Goal: Task Accomplishment & Management: Complete application form

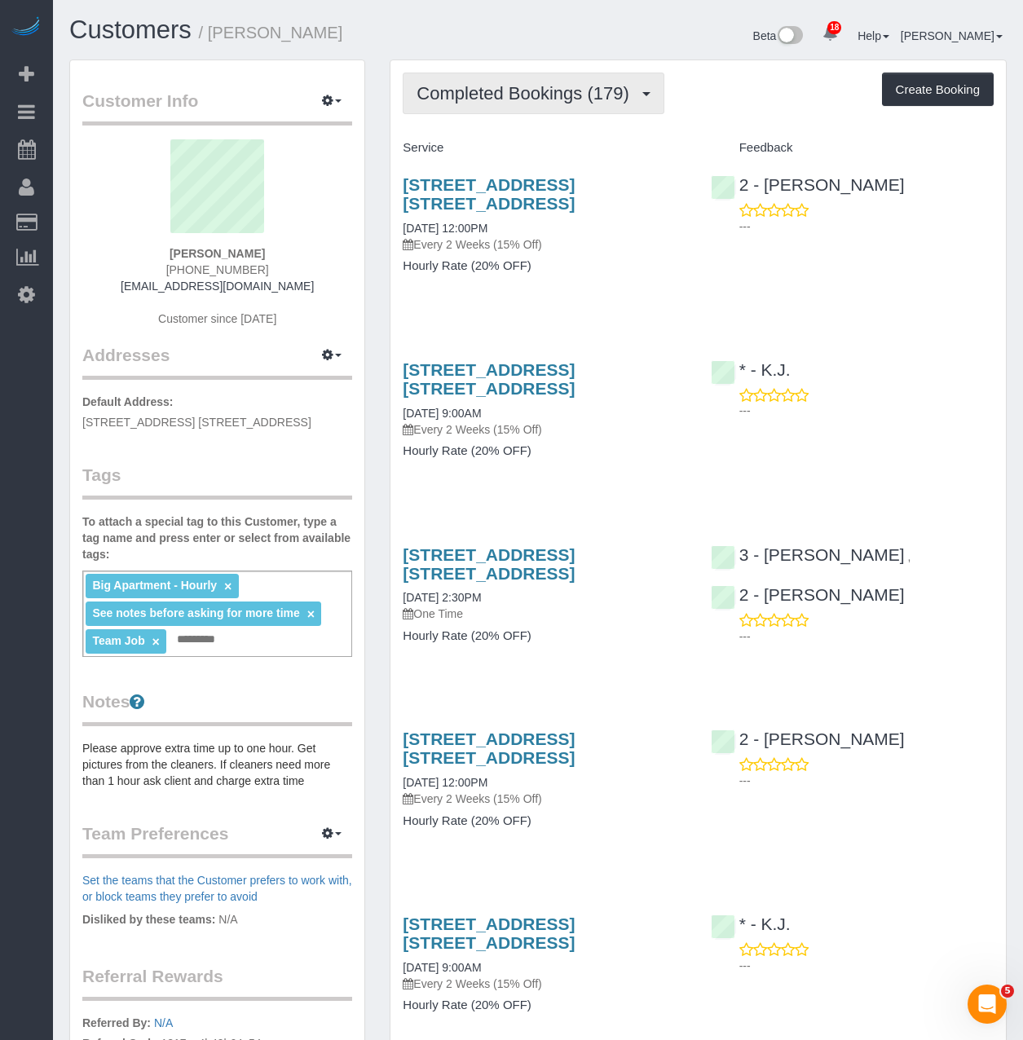
click at [435, 76] on button "Completed Bookings (179)" at bounding box center [534, 94] width 262 height 42
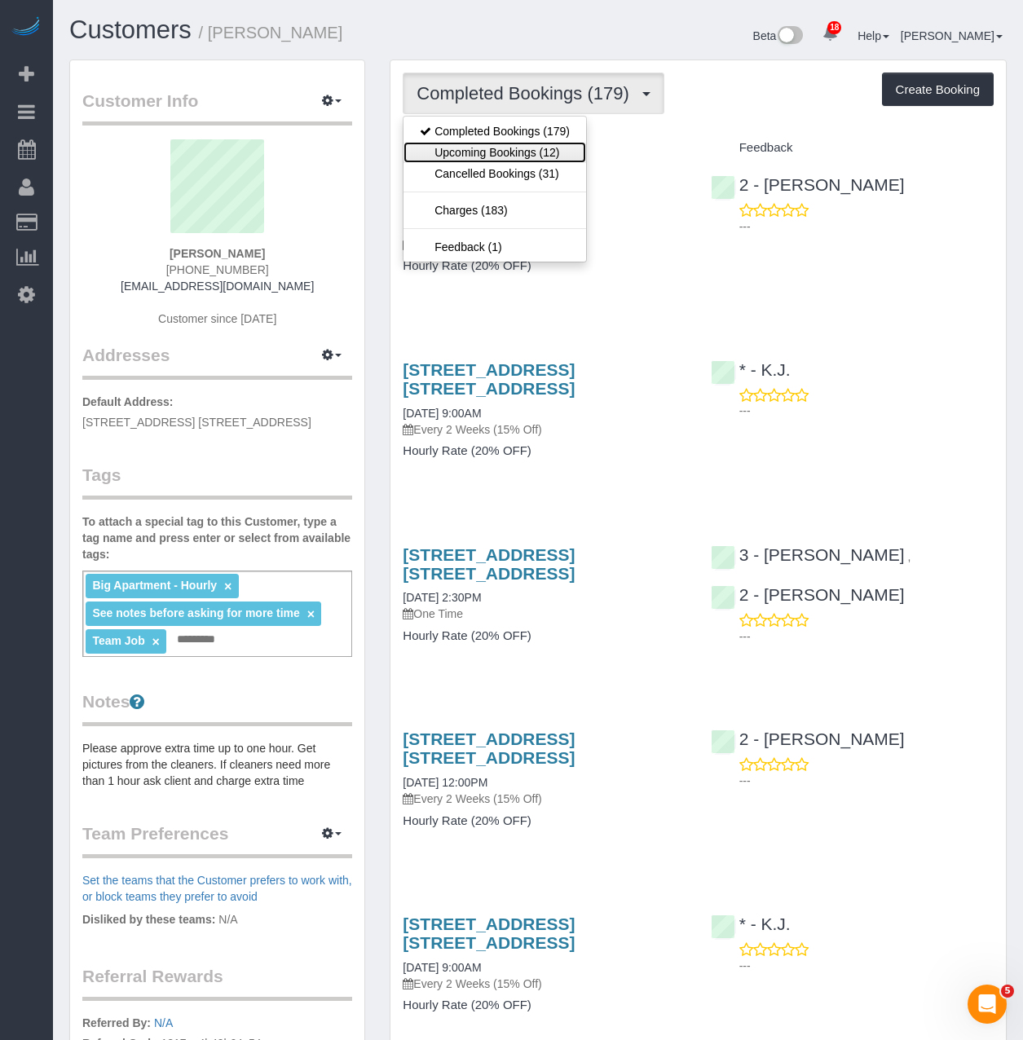
click at [452, 154] on link "Upcoming Bookings (12)" at bounding box center [495, 152] width 183 height 21
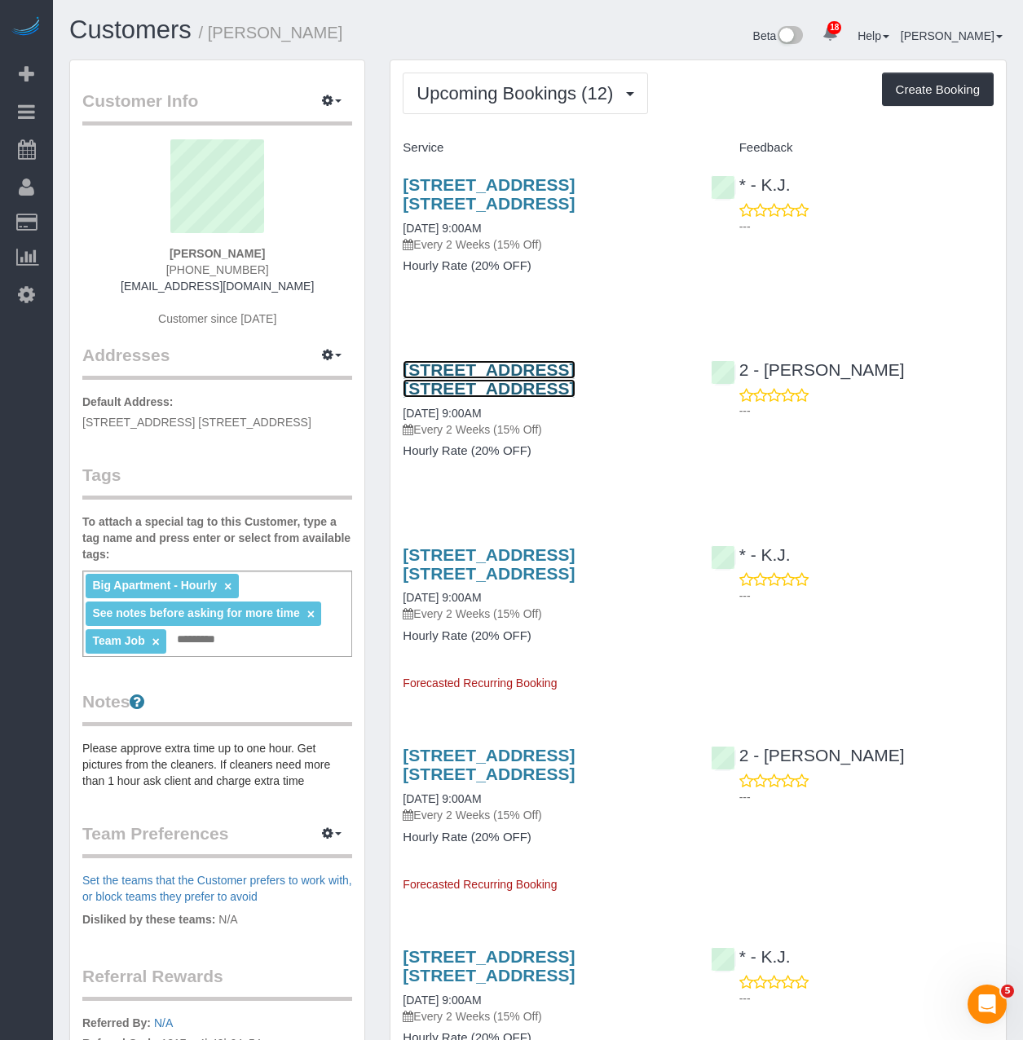
click at [408, 385] on link "[STREET_ADDRESS] [STREET_ADDRESS]" at bounding box center [489, 378] width 172 height 37
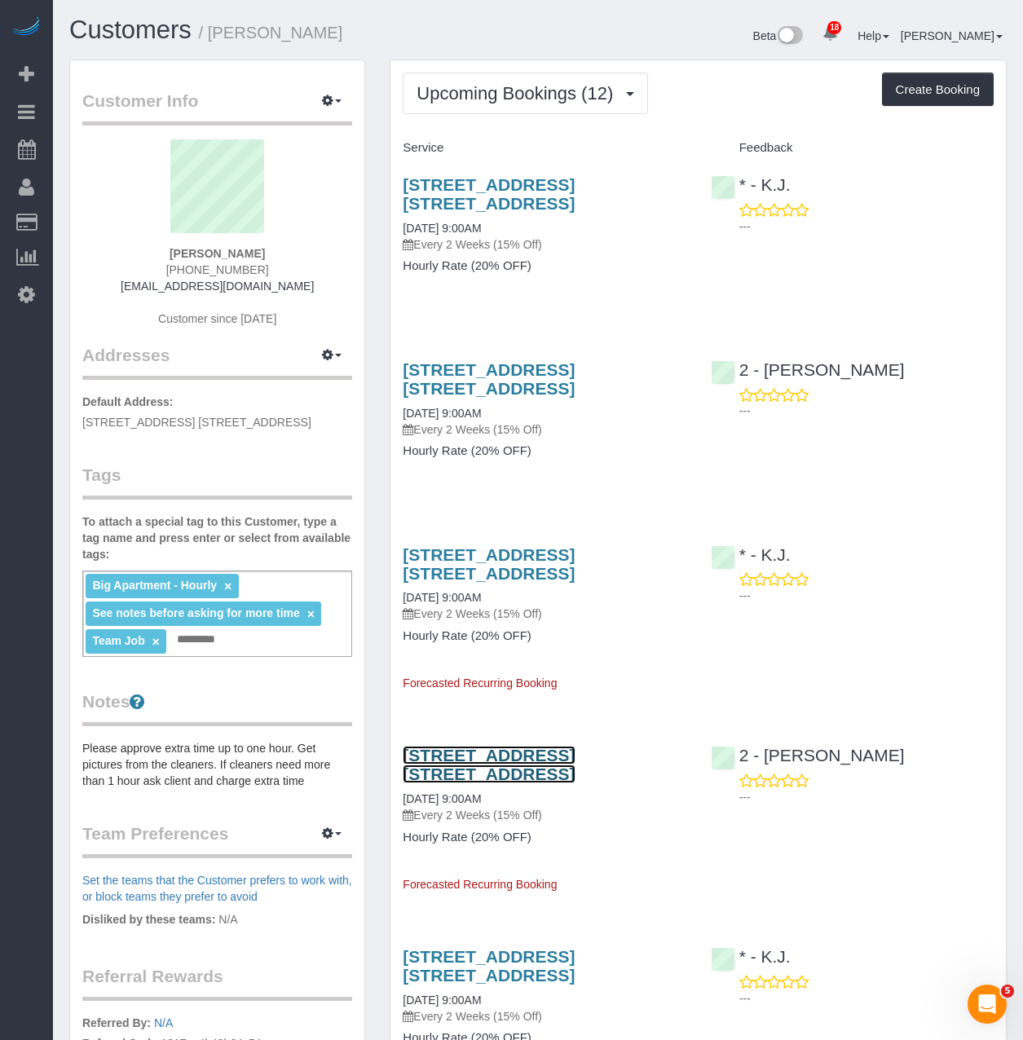
click at [472, 756] on link "[STREET_ADDRESS] [STREET_ADDRESS]" at bounding box center [489, 764] width 172 height 37
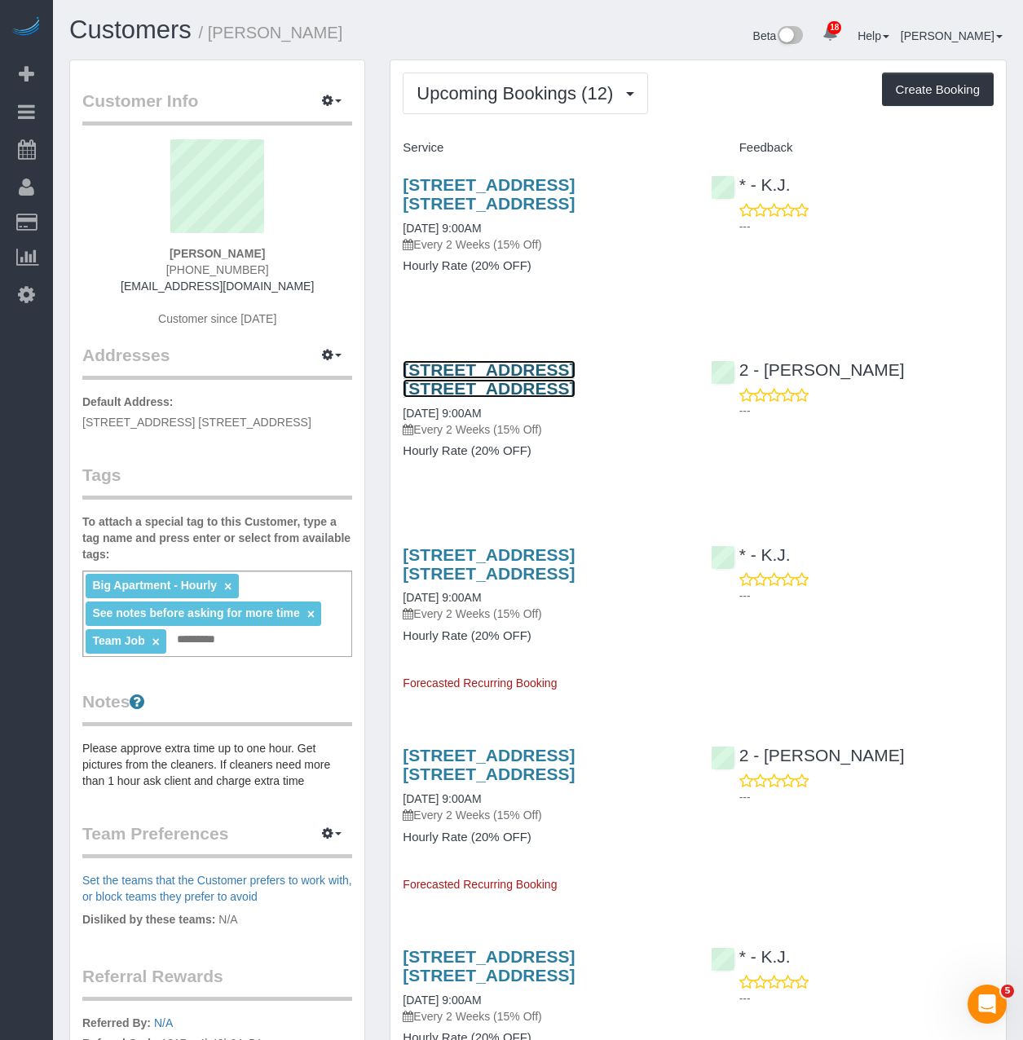
click at [420, 364] on link "[STREET_ADDRESS] [STREET_ADDRESS]" at bounding box center [489, 378] width 172 height 37
click at [424, 182] on link "205 Water Street, Apt. 7fg, Brooklyn, NY 11201" at bounding box center [489, 193] width 172 height 37
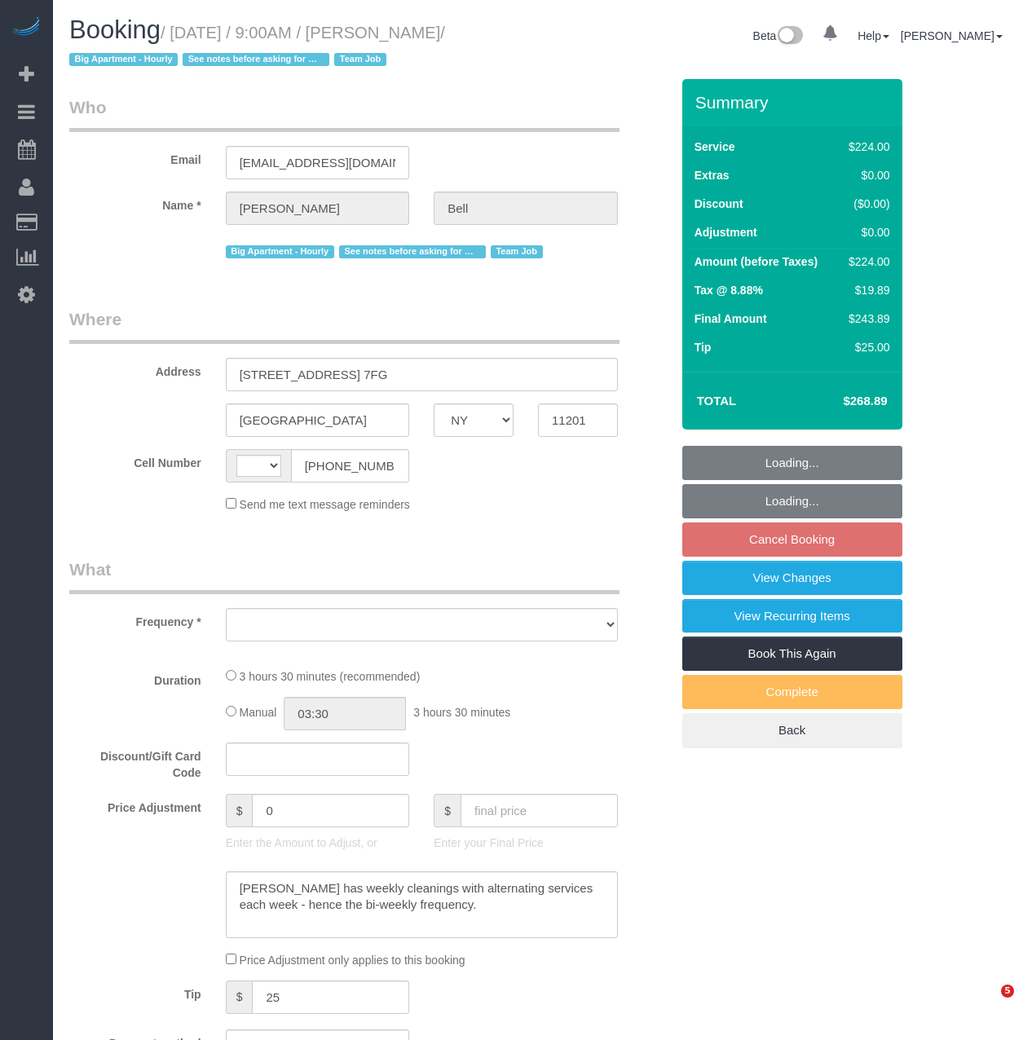
select select "NY"
select select "string:[GEOGRAPHIC_DATA]"
select select "number:89"
select select "number:90"
select select "number:15"
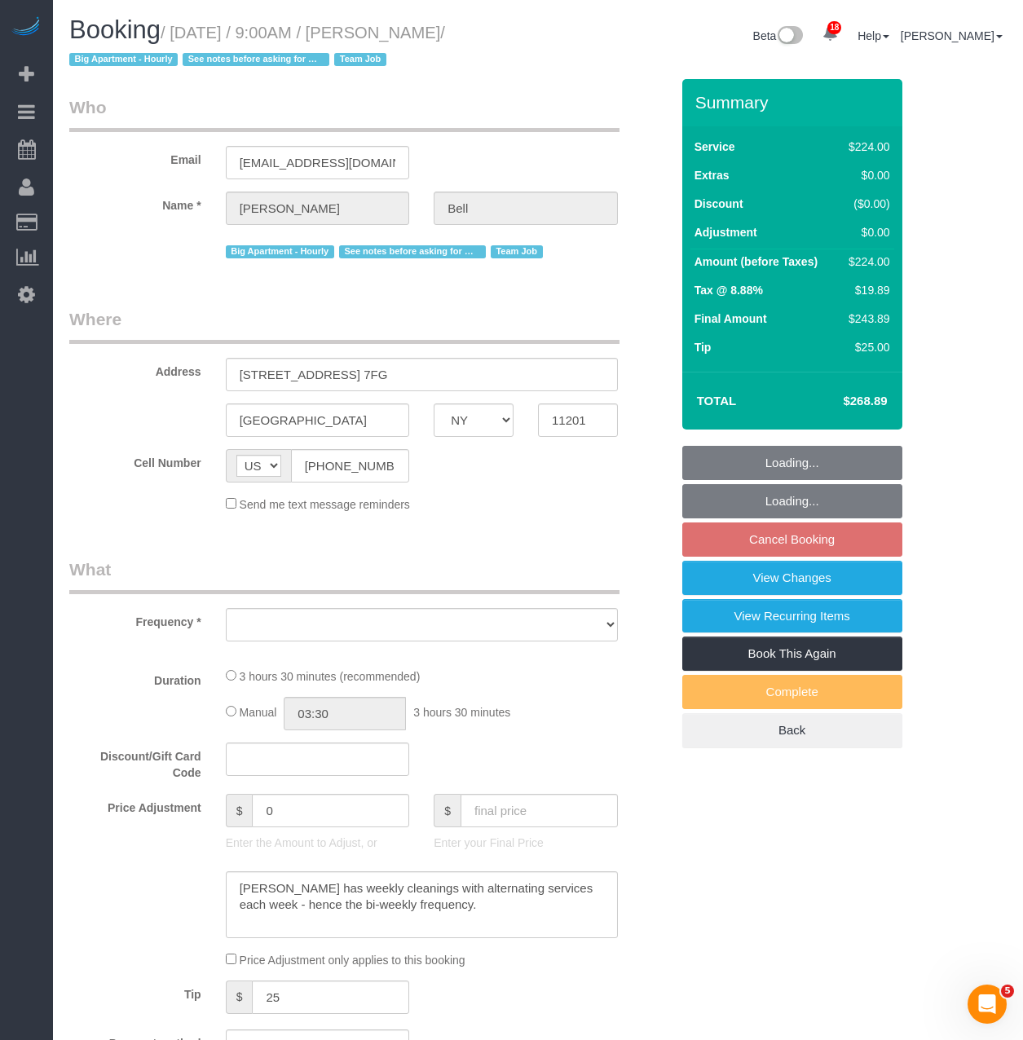
select select "number:5"
select select "number:21"
select select "spot2"
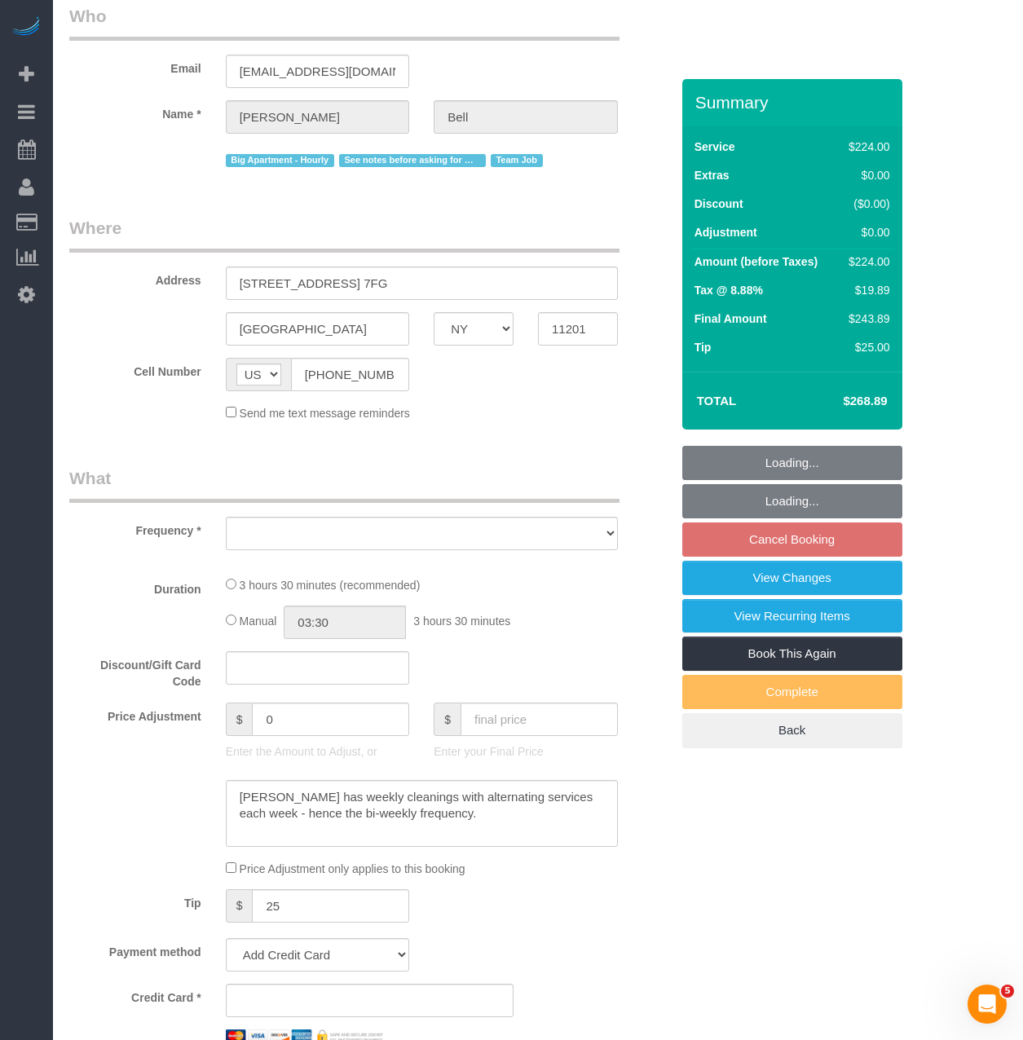
select select "object:960"
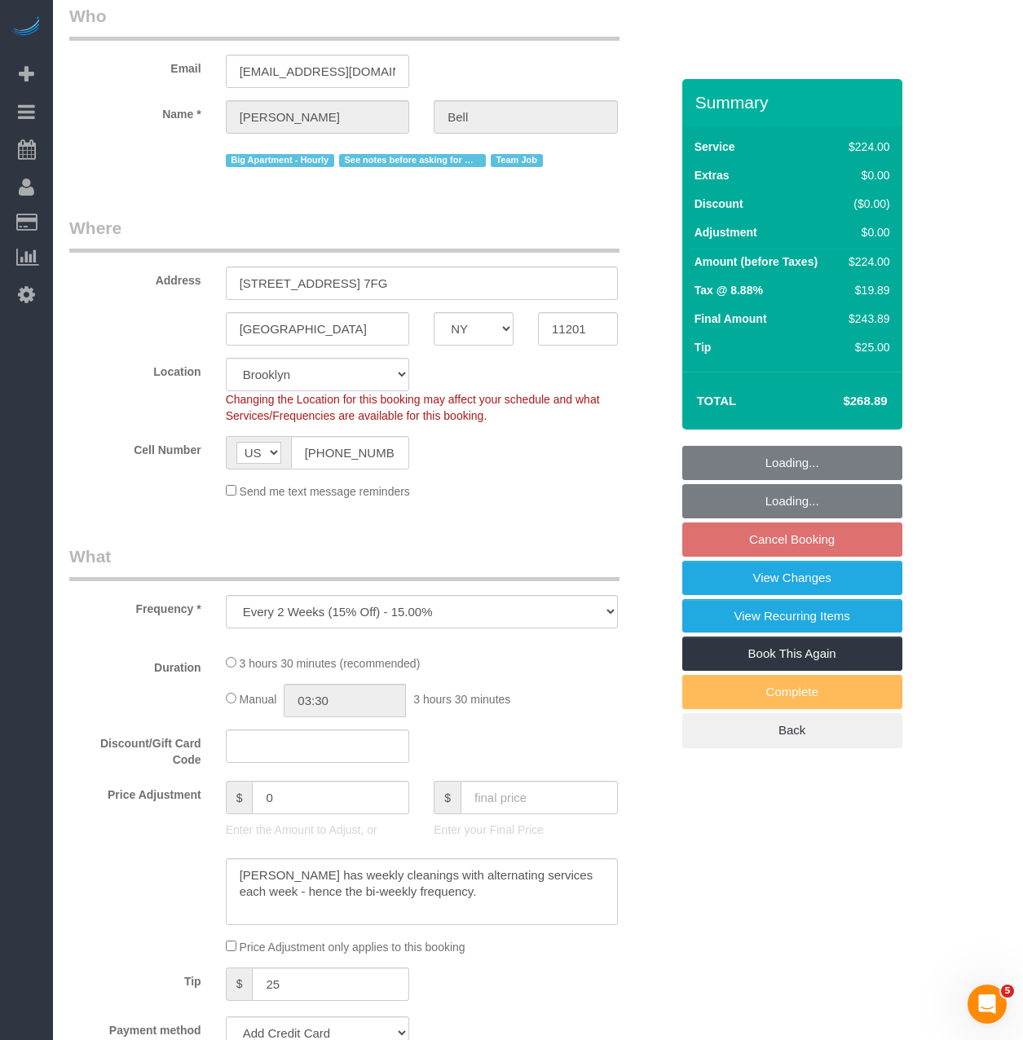
scroll to position [326, 0]
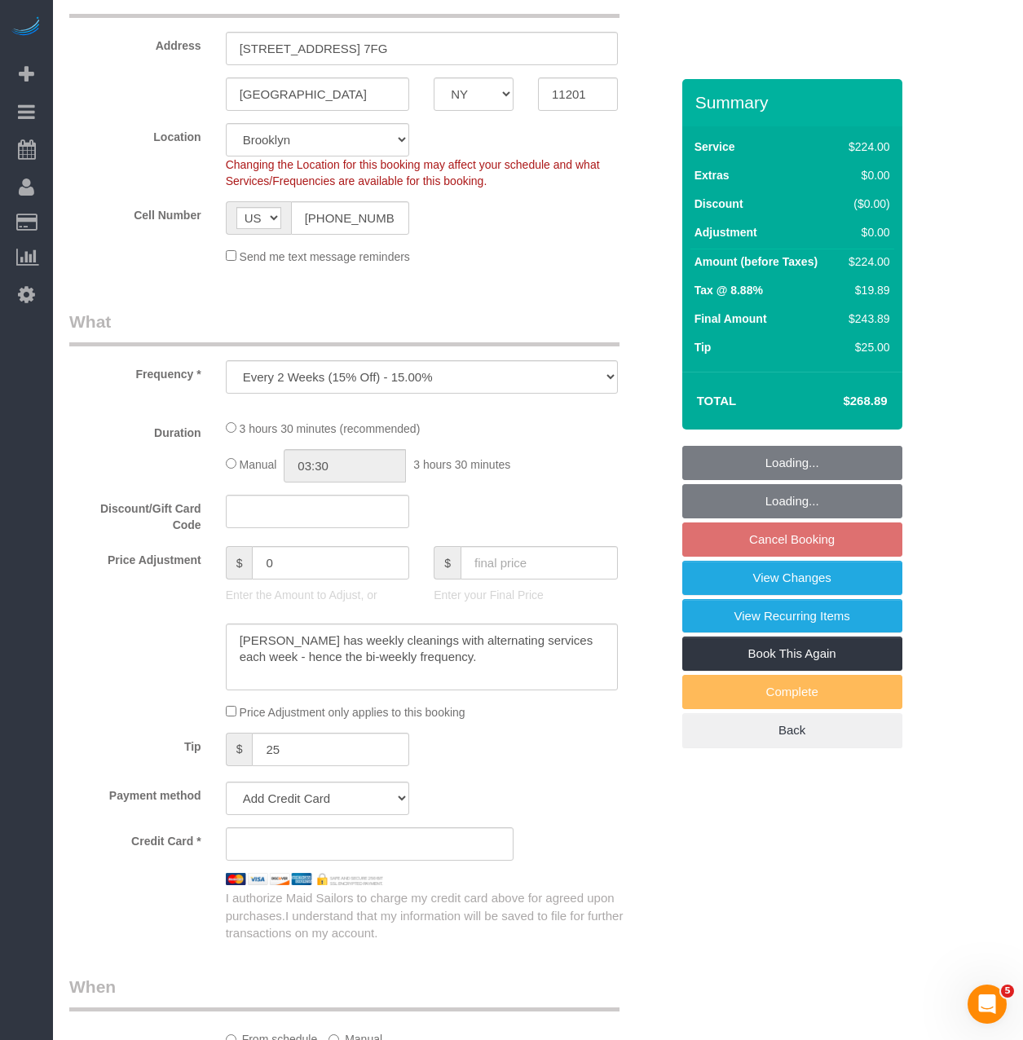
select select "string:stripe-pm_1KXFUA4VGloSiKo7ffajs4Qi"
select select "210"
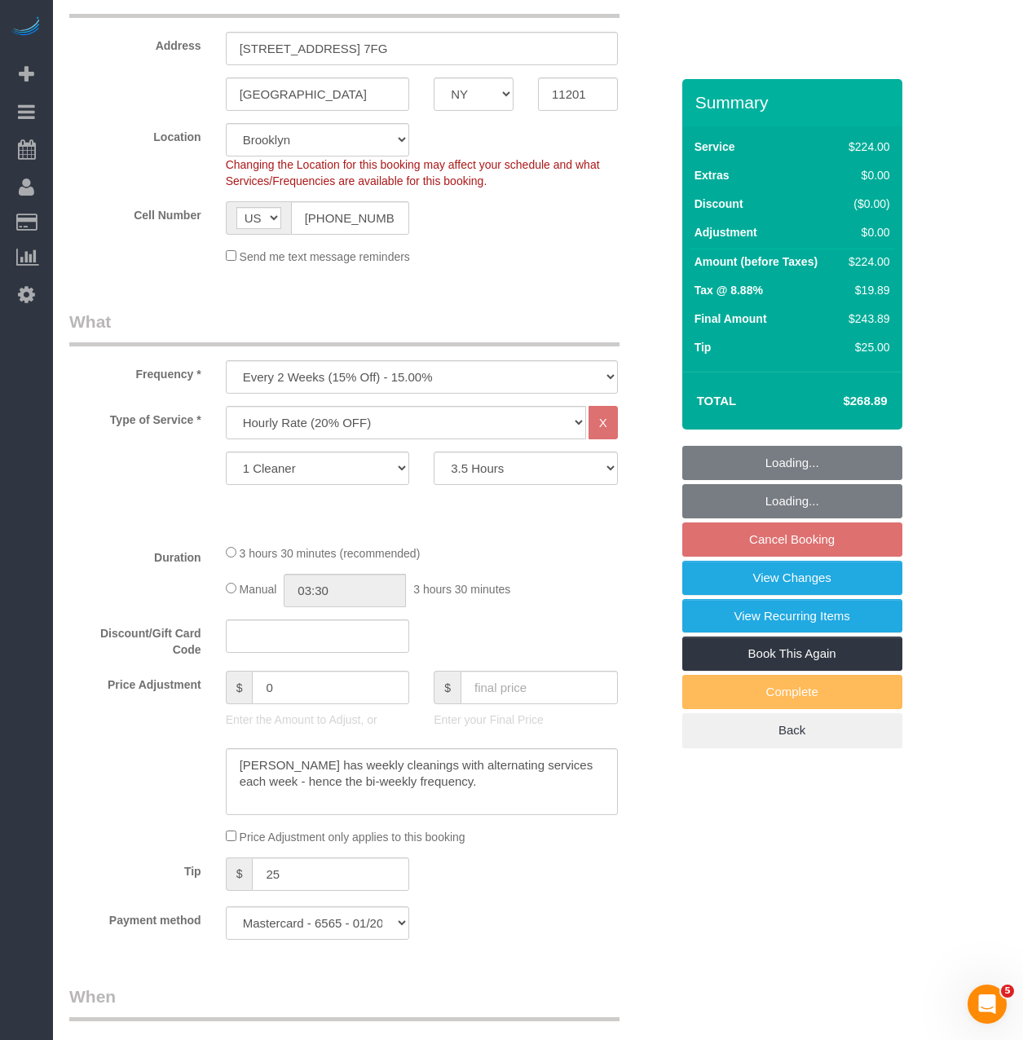
select select "object:1494"
select select "spot62"
click at [767, 647] on link "Book This Again" at bounding box center [792, 654] width 220 height 34
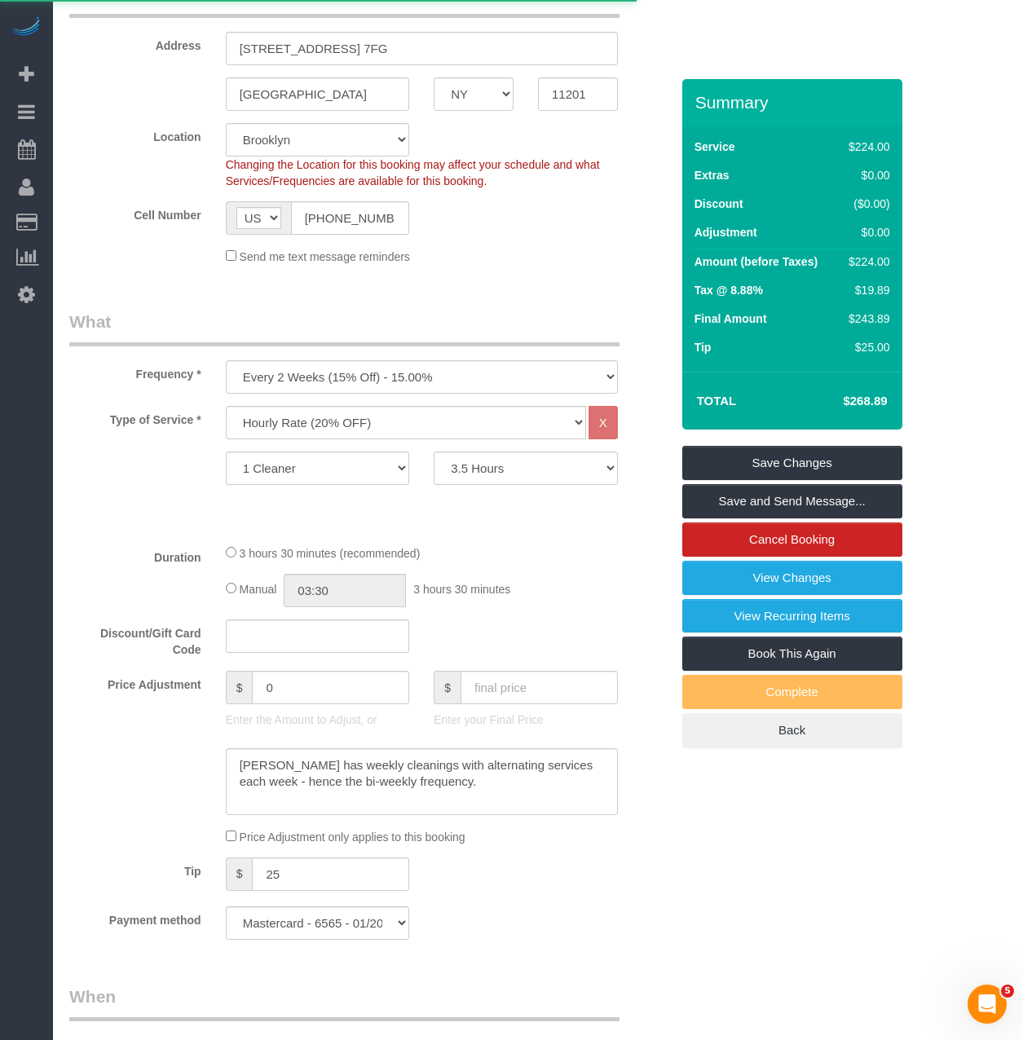
select select "NY"
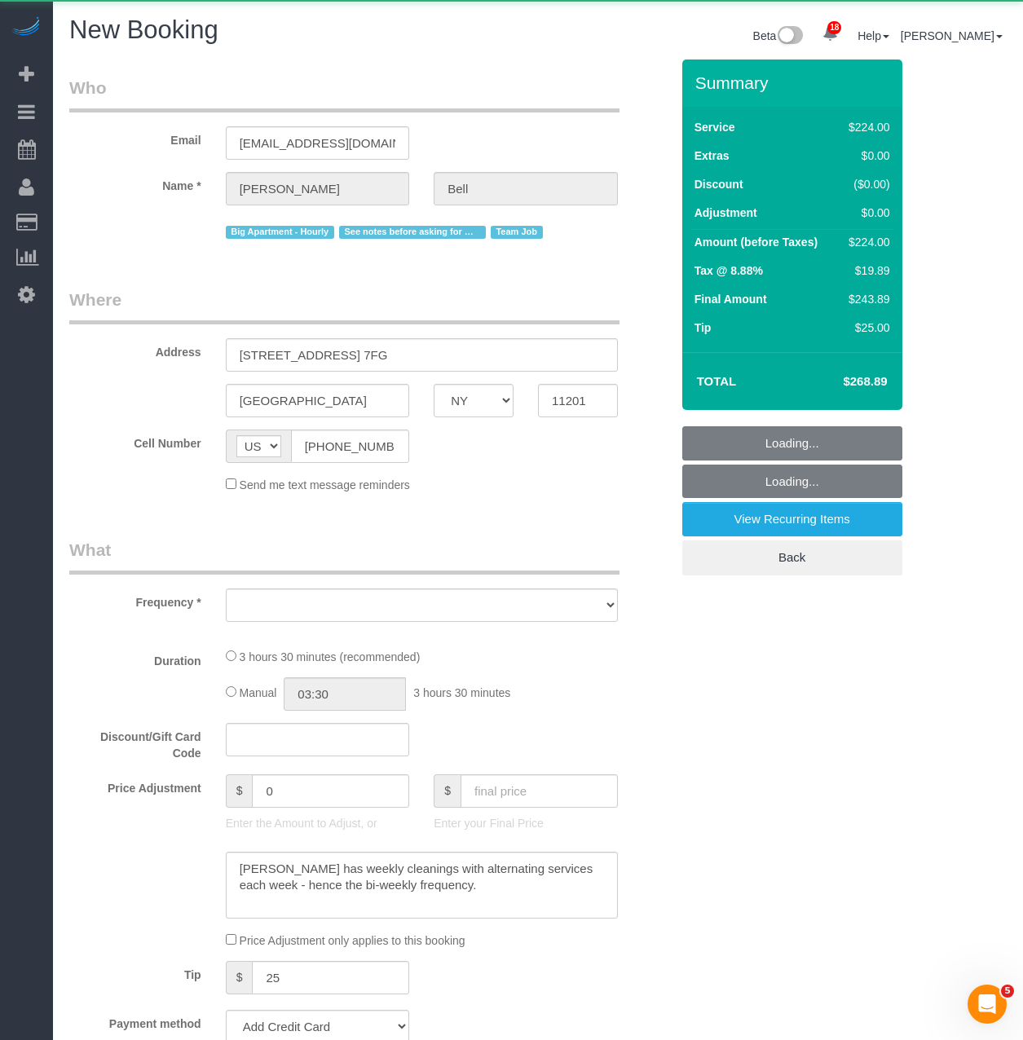
select select "object:2536"
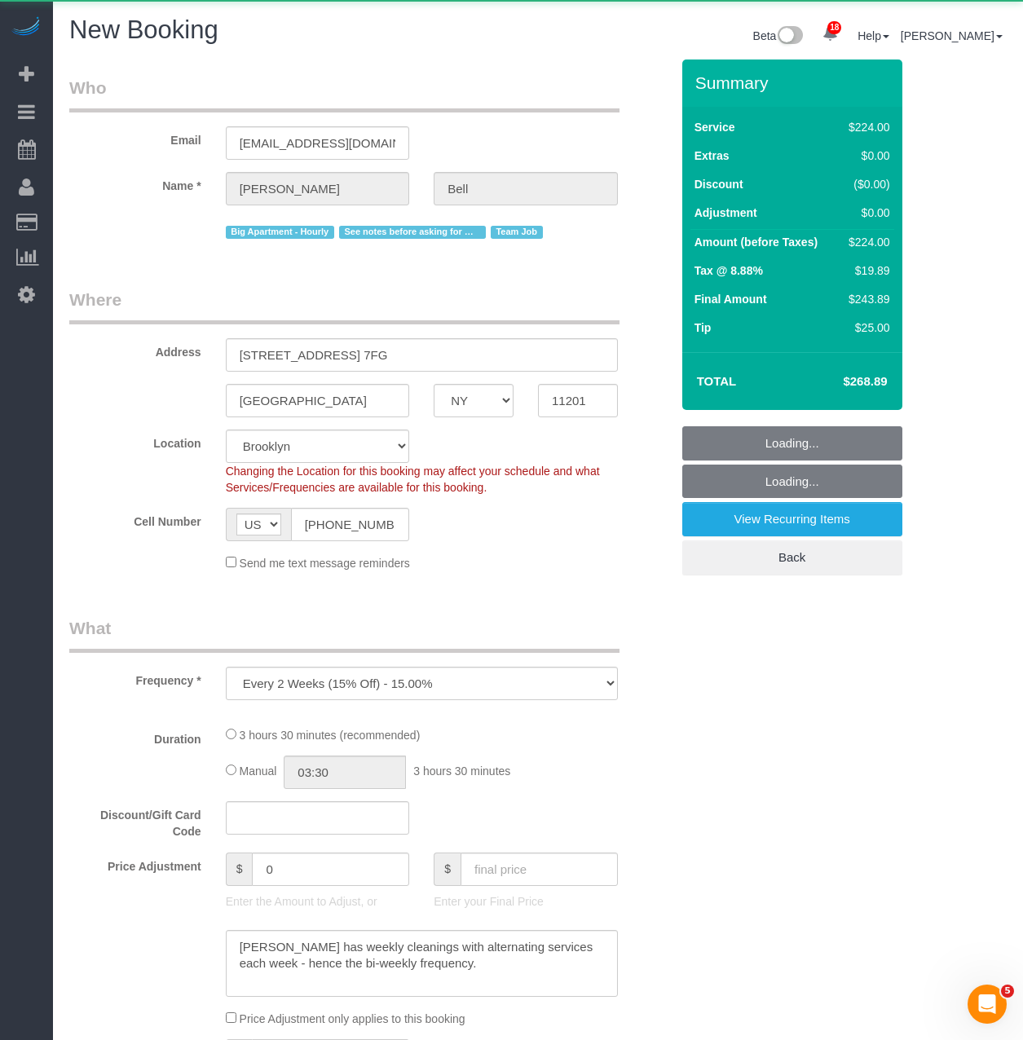
select select "string:stripe-pm_1KXFUA4VGloSiKo7ffajs4Qi"
select select "number:89"
select select "number:90"
select select "number:15"
select select "number:5"
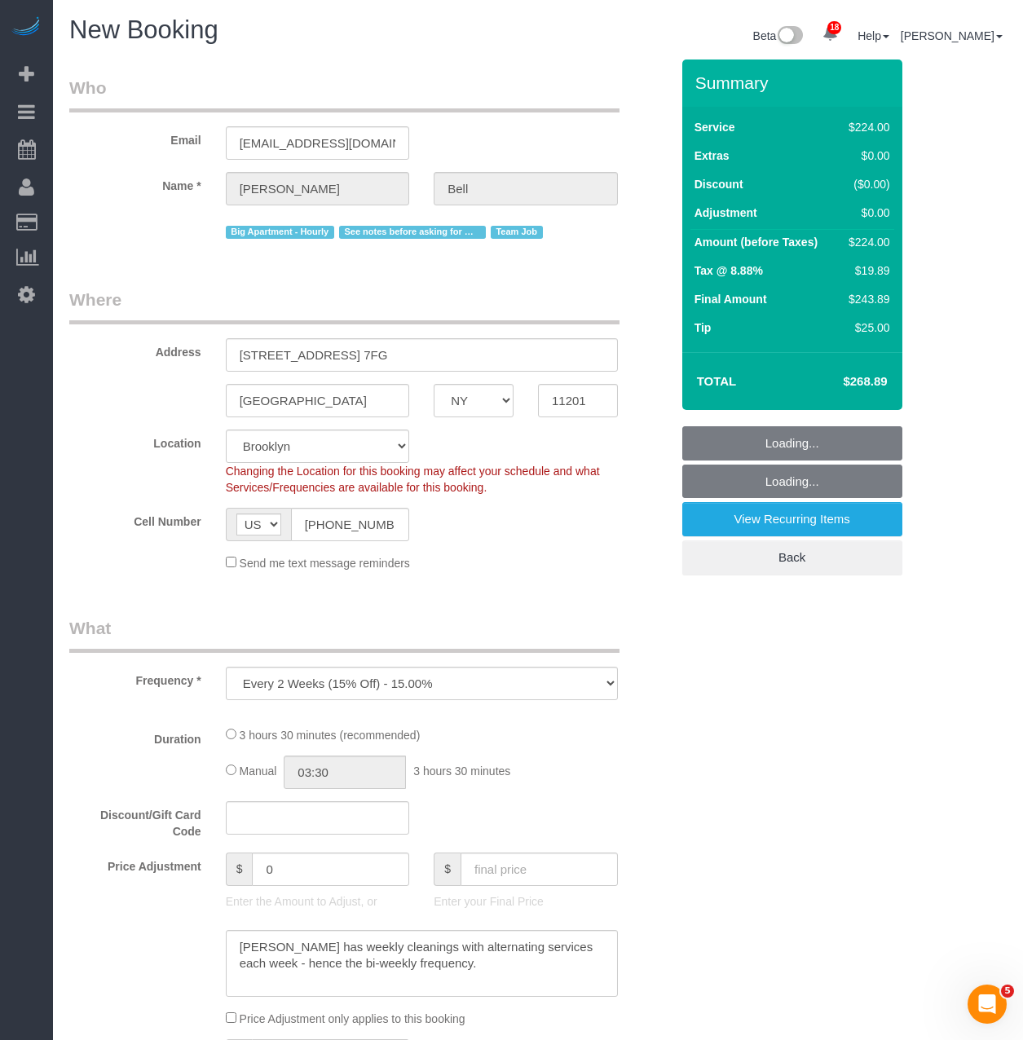
select select "object:2685"
select select "210"
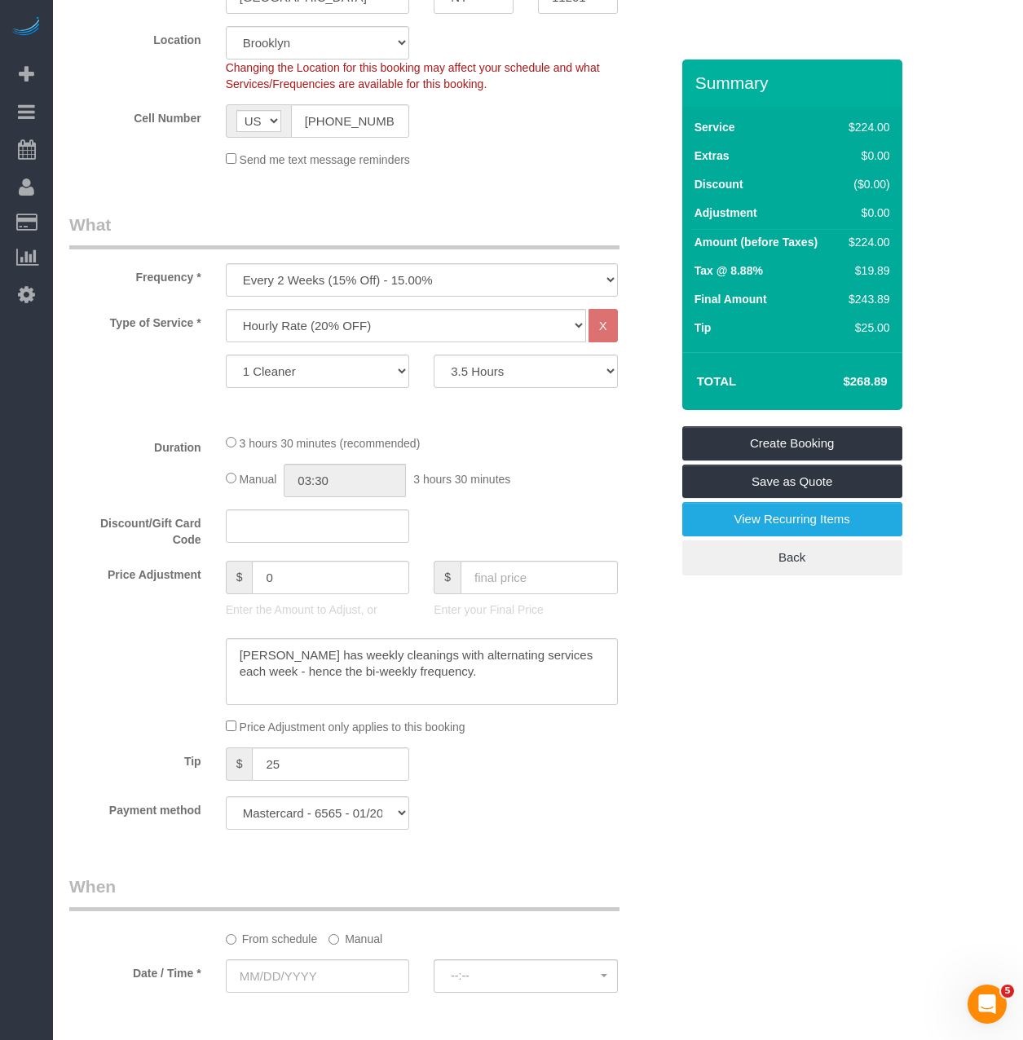
scroll to position [408, 0]
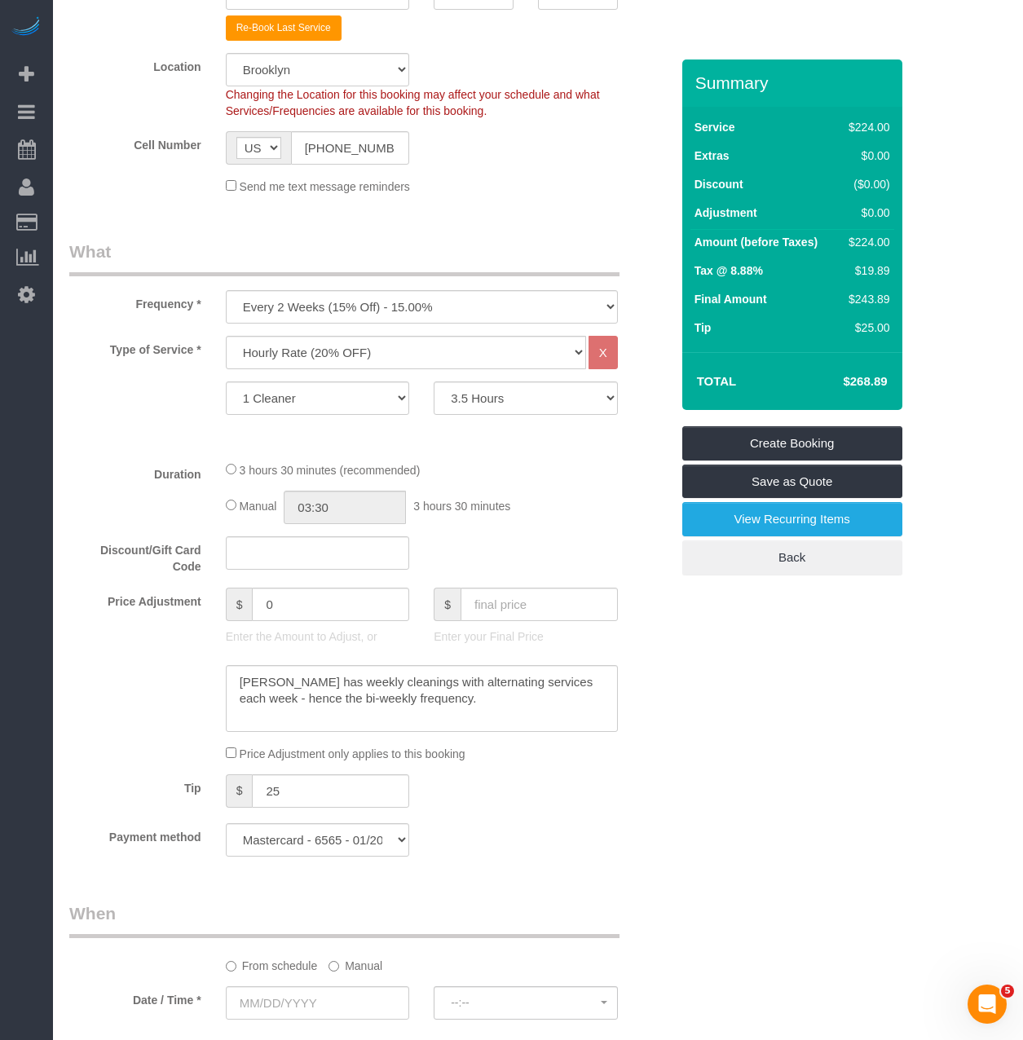
click at [875, 378] on h4 "$268.89" at bounding box center [840, 382] width 93 height 14
click at [871, 382] on h4 "$268.89" at bounding box center [840, 382] width 93 height 14
click at [889, 371] on td "$268.89" at bounding box center [840, 381] width 106 height 41
drag, startPoint x: 889, startPoint y: 380, endPoint x: 838, endPoint y: 380, distance: 51.4
click at [838, 380] on td "$268.89" at bounding box center [840, 381] width 106 height 41
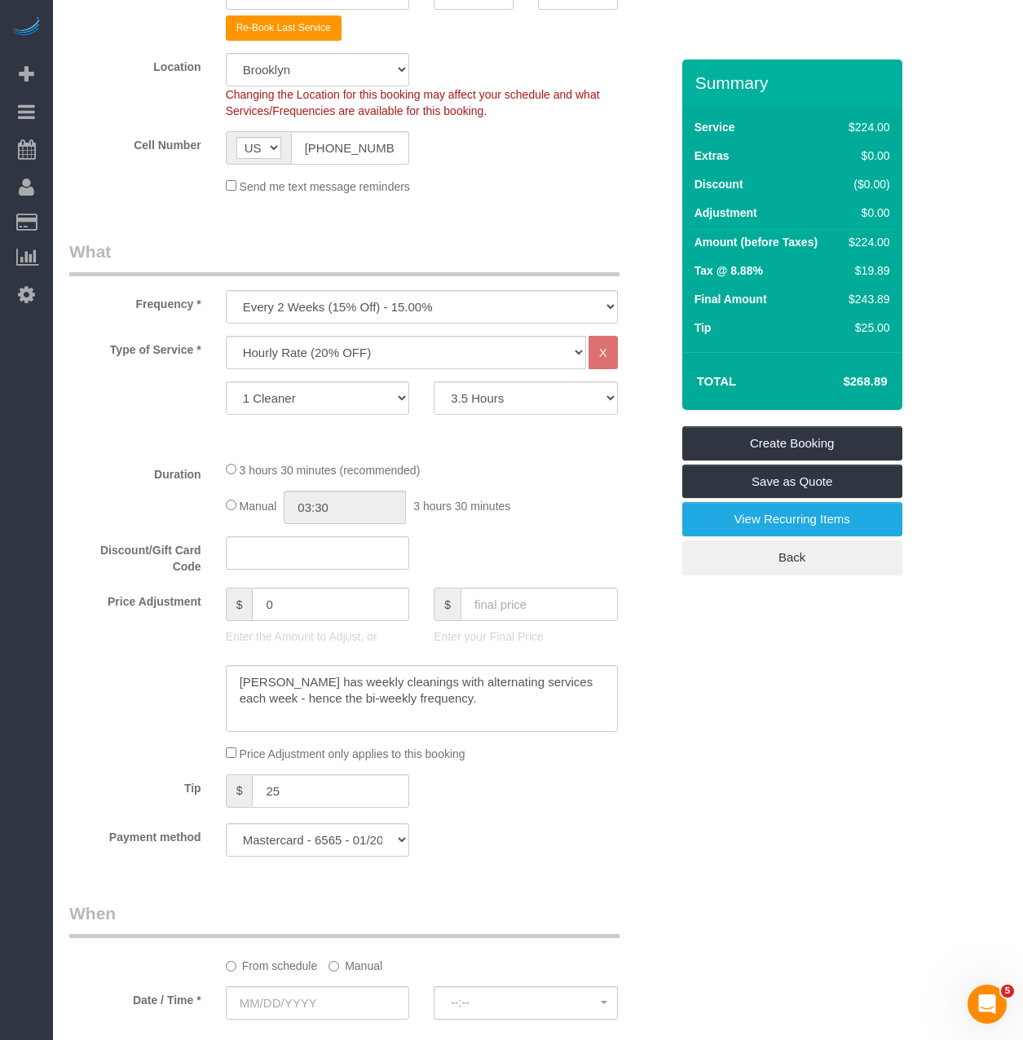
copy h4 "$268.89"
click at [399, 301] on select "One Time Weekly (20% Off) - 20.00% Every 2 Weeks (15% Off) - 15.00% Every 4 Wee…" at bounding box center [422, 306] width 392 height 33
select select "object:2835"
click at [226, 290] on select "One Time Weekly (20% Off) - 20.00% Every 2 Weeks (15% Off) - 15.00% Every 4 Wee…" at bounding box center [422, 306] width 392 height 33
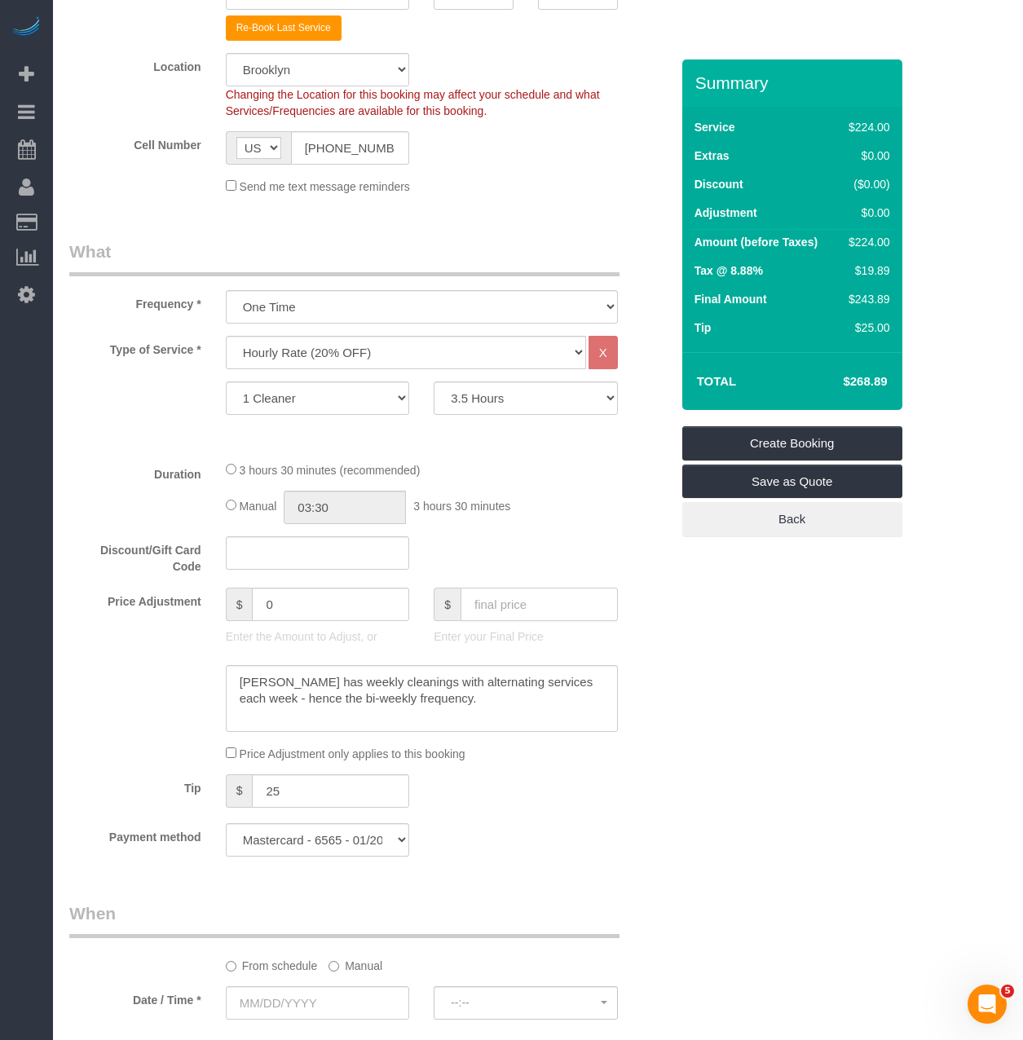
drag, startPoint x: 510, startPoint y: 611, endPoint x: 519, endPoint y: 606, distance: 10.2
click at [511, 611] on input "text" at bounding box center [539, 604] width 157 height 33
paste input "268.89"
type input "268.89"
click at [491, 418] on div "Type of Service * Under 1,000 sq. ft. 1,001 - 1,500 sq. ft. 1,500+ sq. ft. Cust…" at bounding box center [369, 392] width 601 height 112
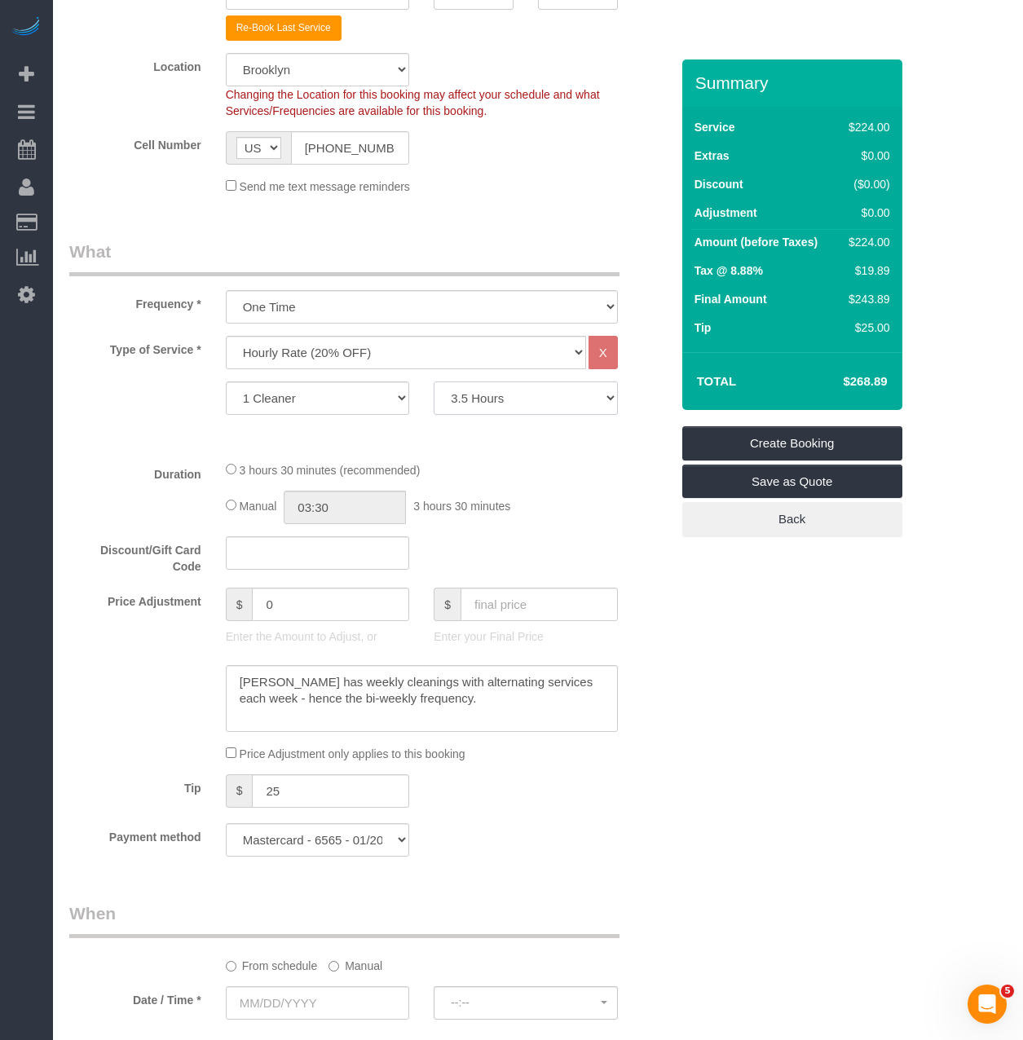
click at [493, 399] on select "1 Hour 1.5 Hour 2 Hours 2.5 Hours 3 Hours 3.5 Hours 4 Hours 4.5 Hours 5 Hours 5…" at bounding box center [526, 398] width 184 height 33
select select "180"
click at [434, 382] on select "1 Hour 1.5 Hour 2 Hours 2.5 Hours 3 Hours 3.5 Hours 4 Hours 4.5 Hours 5 Hours 5…" at bounding box center [526, 398] width 184 height 33
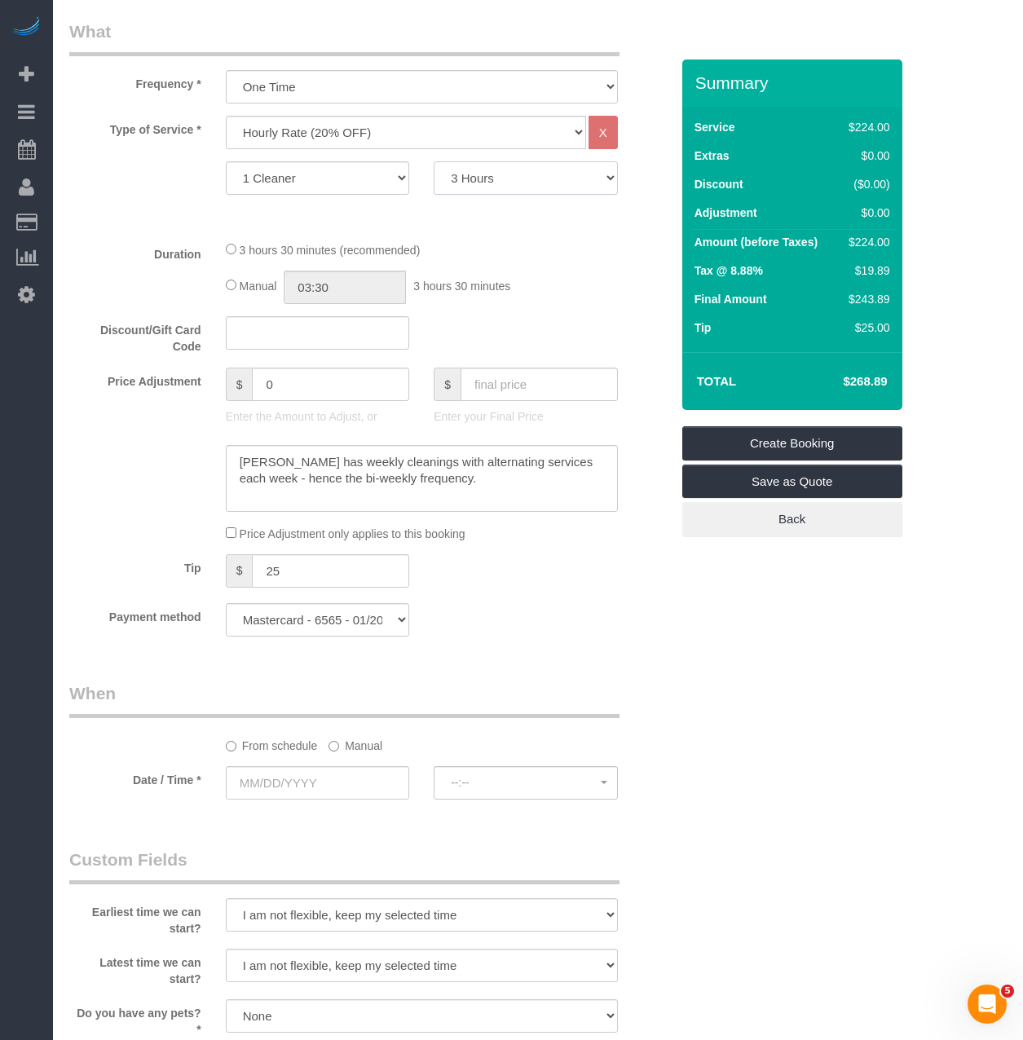
scroll to position [815, 0]
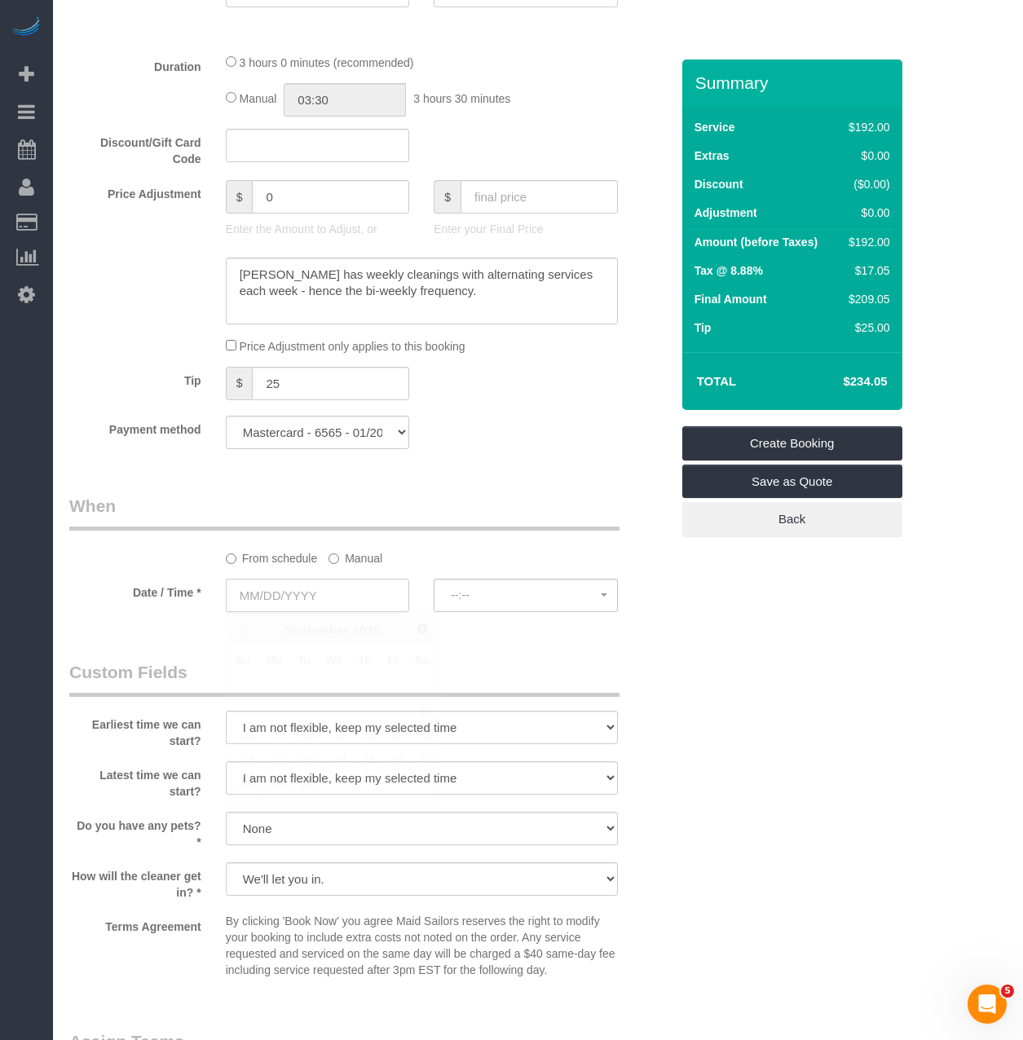
click at [359, 593] on input "text" at bounding box center [318, 595] width 184 height 33
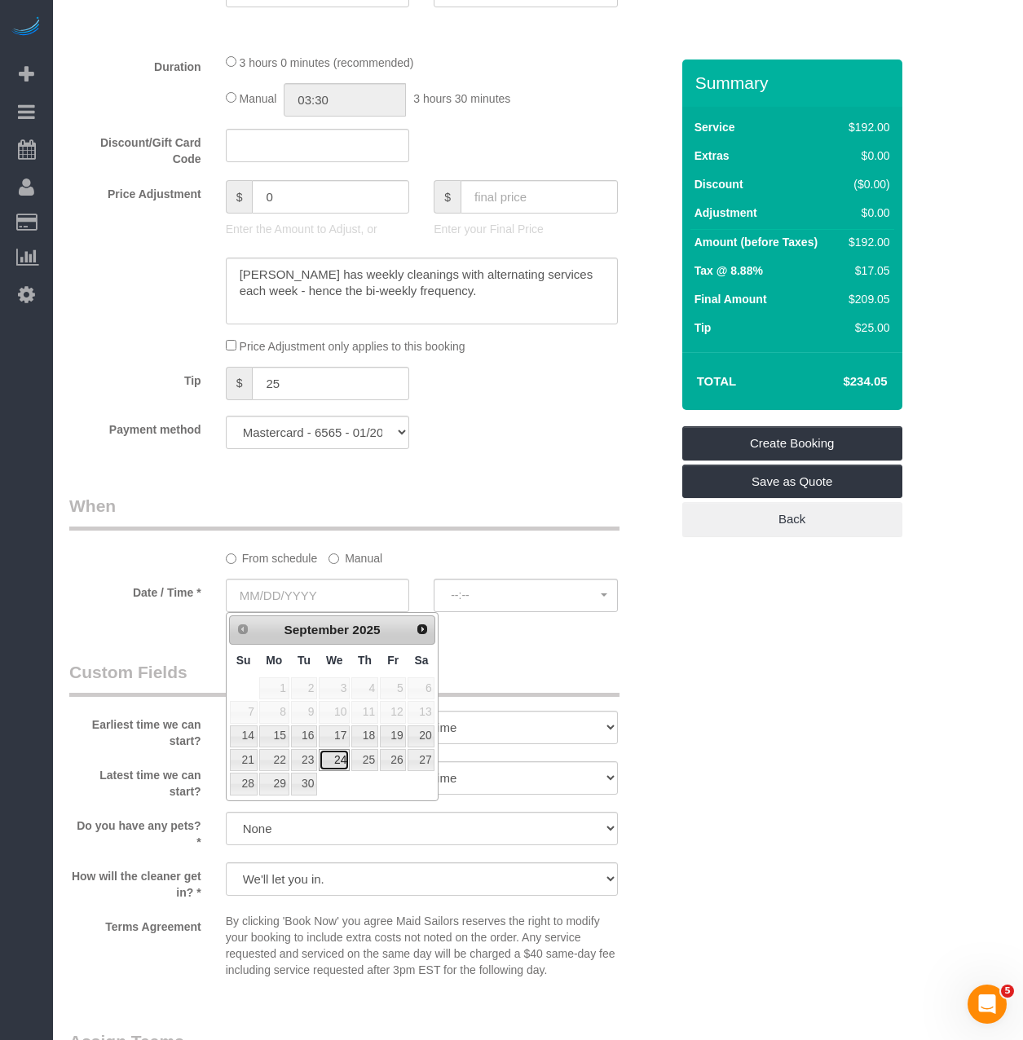
drag, startPoint x: 328, startPoint y: 757, endPoint x: 350, endPoint y: 753, distance: 22.3
click at [328, 757] on link "24" at bounding box center [334, 760] width 31 height 22
type input "09/24/2025"
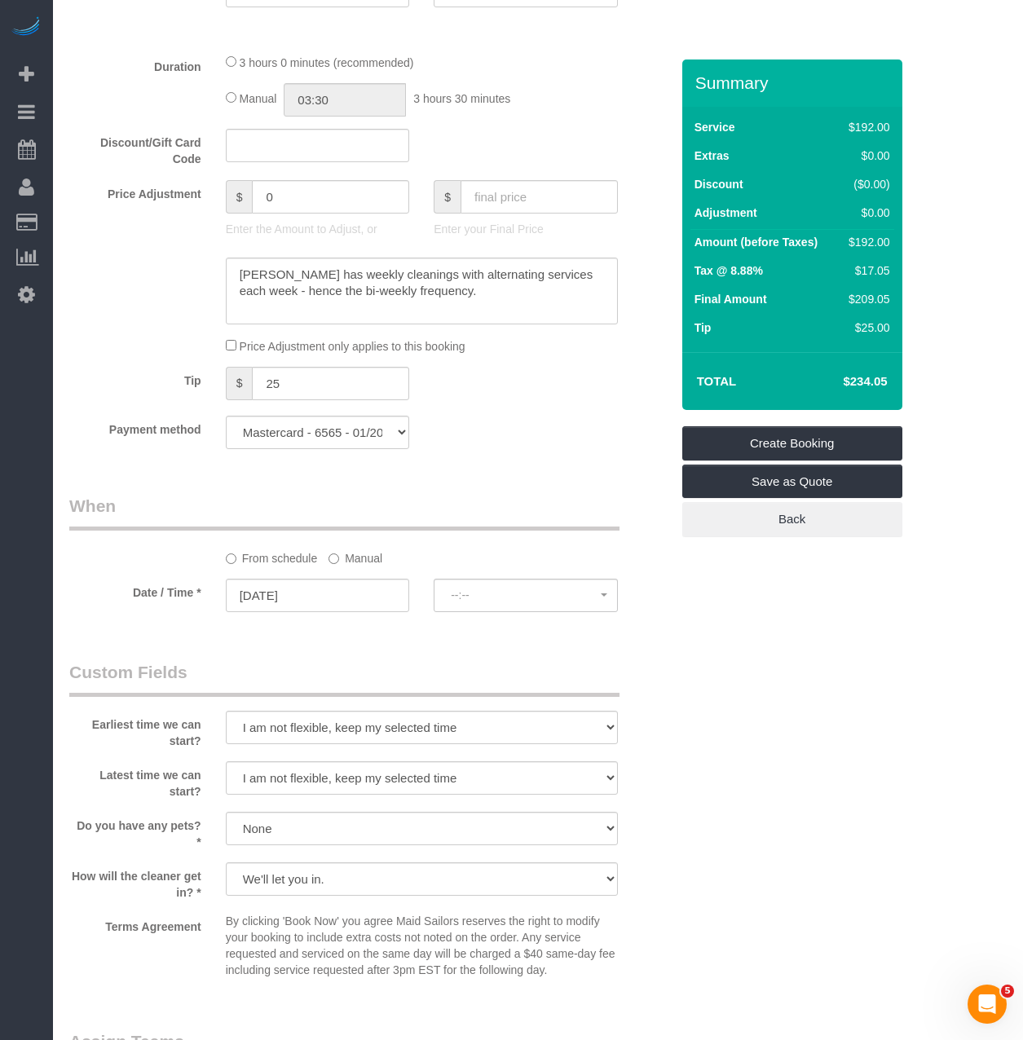
select select "spot181"
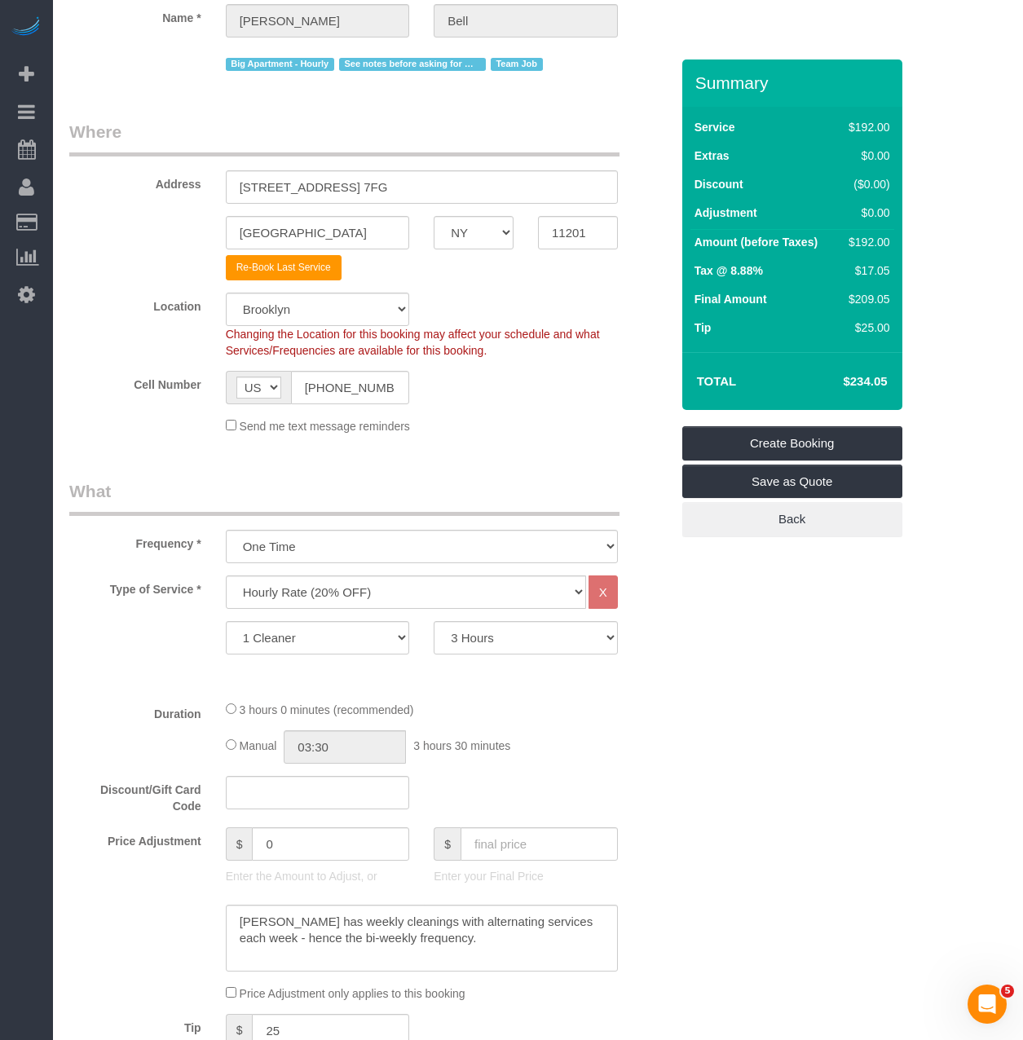
scroll to position [163, 0]
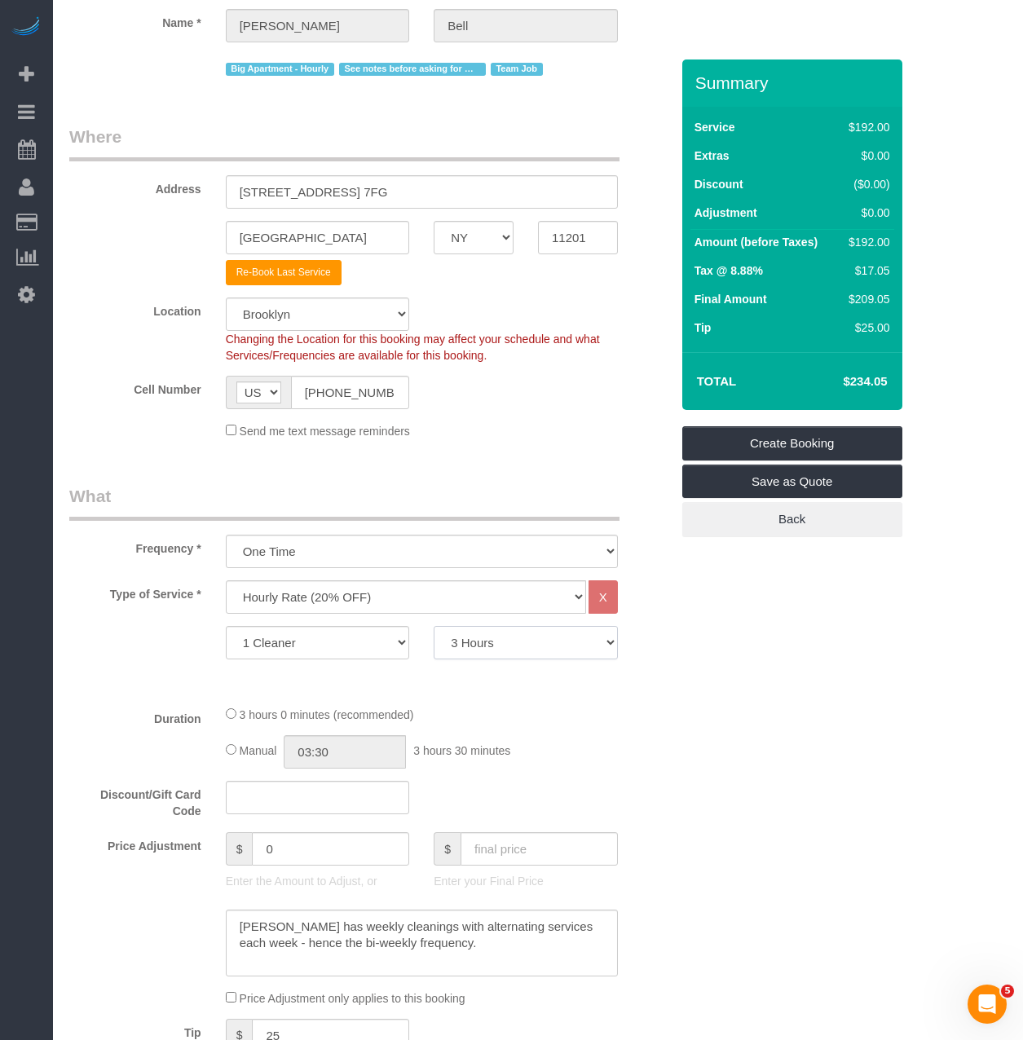
click at [504, 631] on select "1 Hour 1.5 Hour 2 Hours 2.5 Hours 3 Hours 3.5 Hours 4 Hours 4.5 Hours 5 Hours 5…" at bounding box center [526, 642] width 184 height 33
select select "210"
click at [434, 626] on select "1 Hour 1.5 Hour 2 Hours 2.5 Hours 3 Hours 3.5 Hours 4 Hours 4.5 Hours 5 Hours 5…" at bounding box center [526, 642] width 184 height 33
click at [566, 757] on div "Manual 03:30 3 hours 30 minutes" at bounding box center [422, 751] width 392 height 33
select select "spot241"
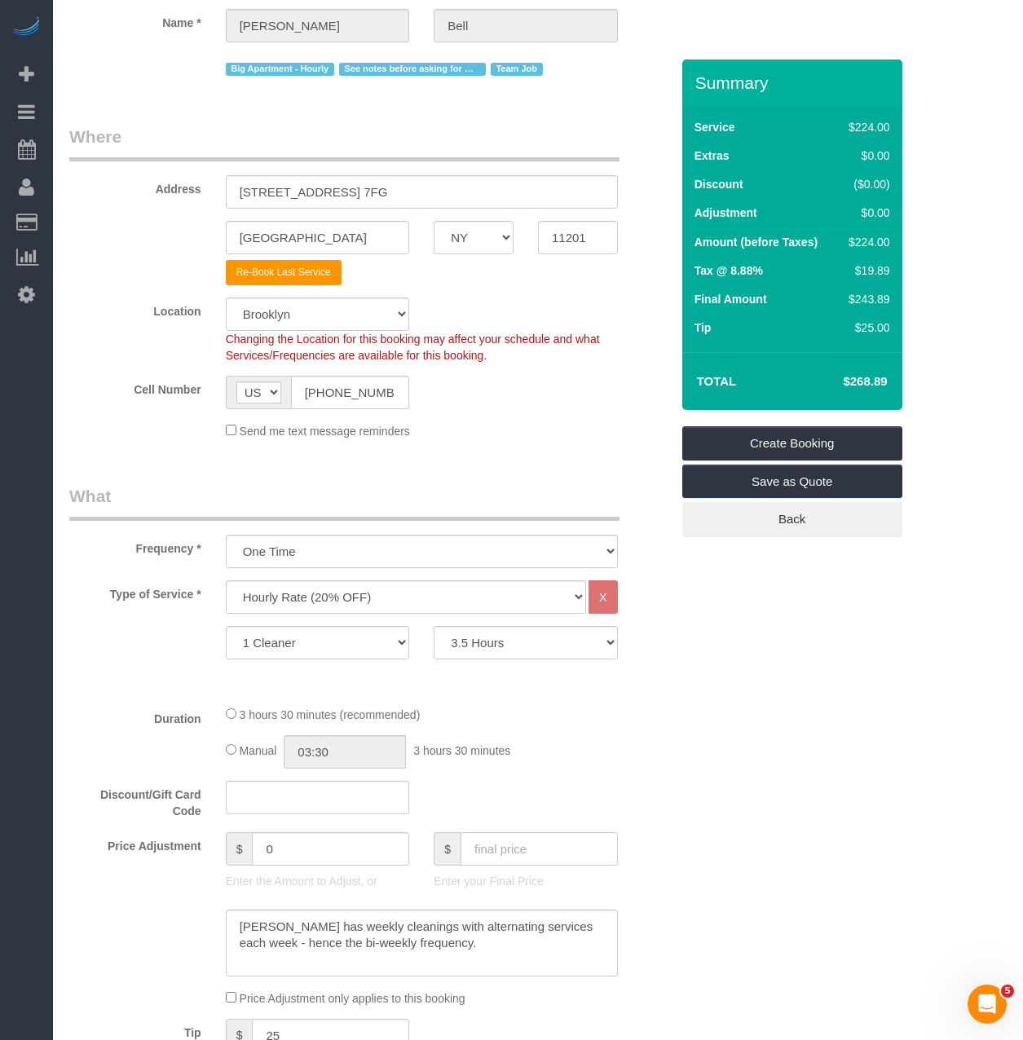
click at [522, 853] on input "text" at bounding box center [539, 848] width 157 height 33
paste input "268.89"
type input "268.89"
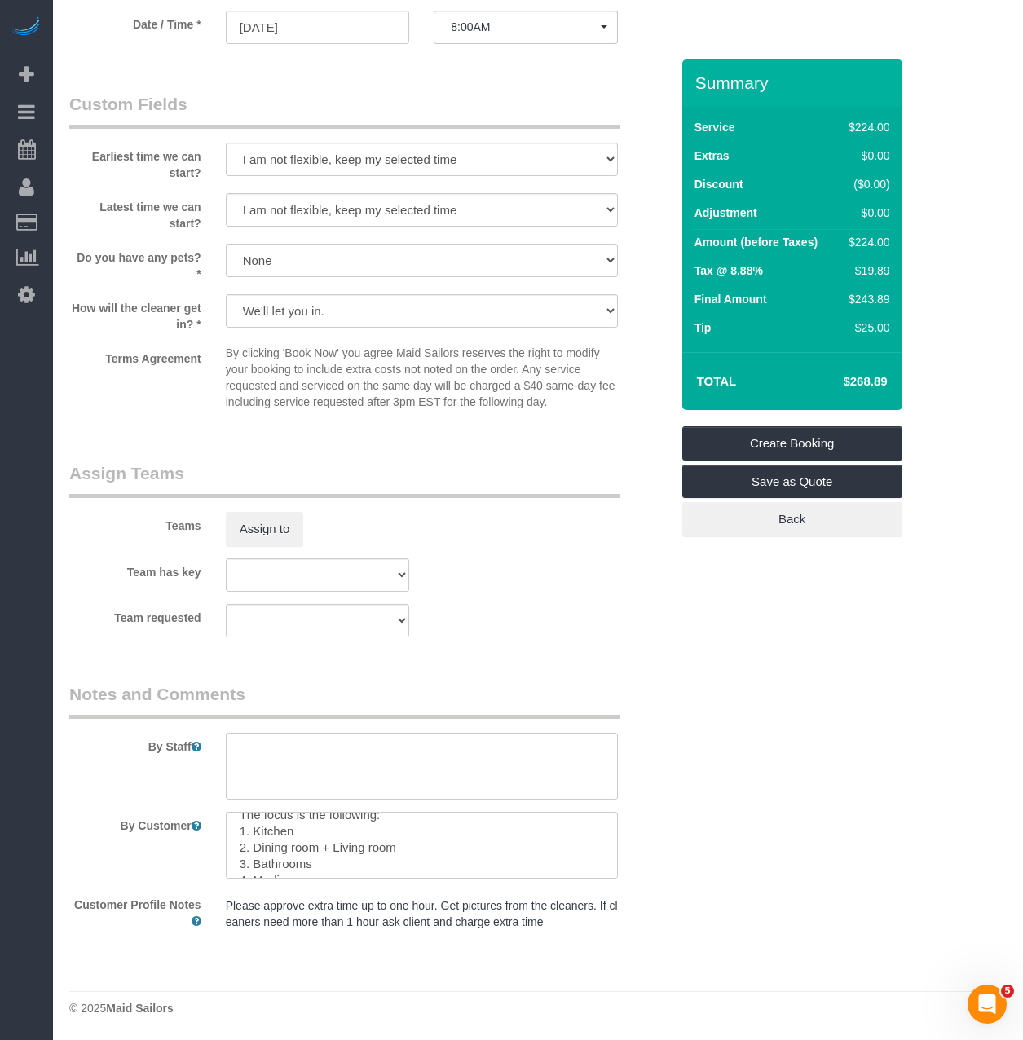
scroll to position [82, 0]
click at [239, 825] on textarea at bounding box center [422, 845] width 392 height 67
click at [267, 525] on button "Assign to" at bounding box center [265, 529] width 78 height 34
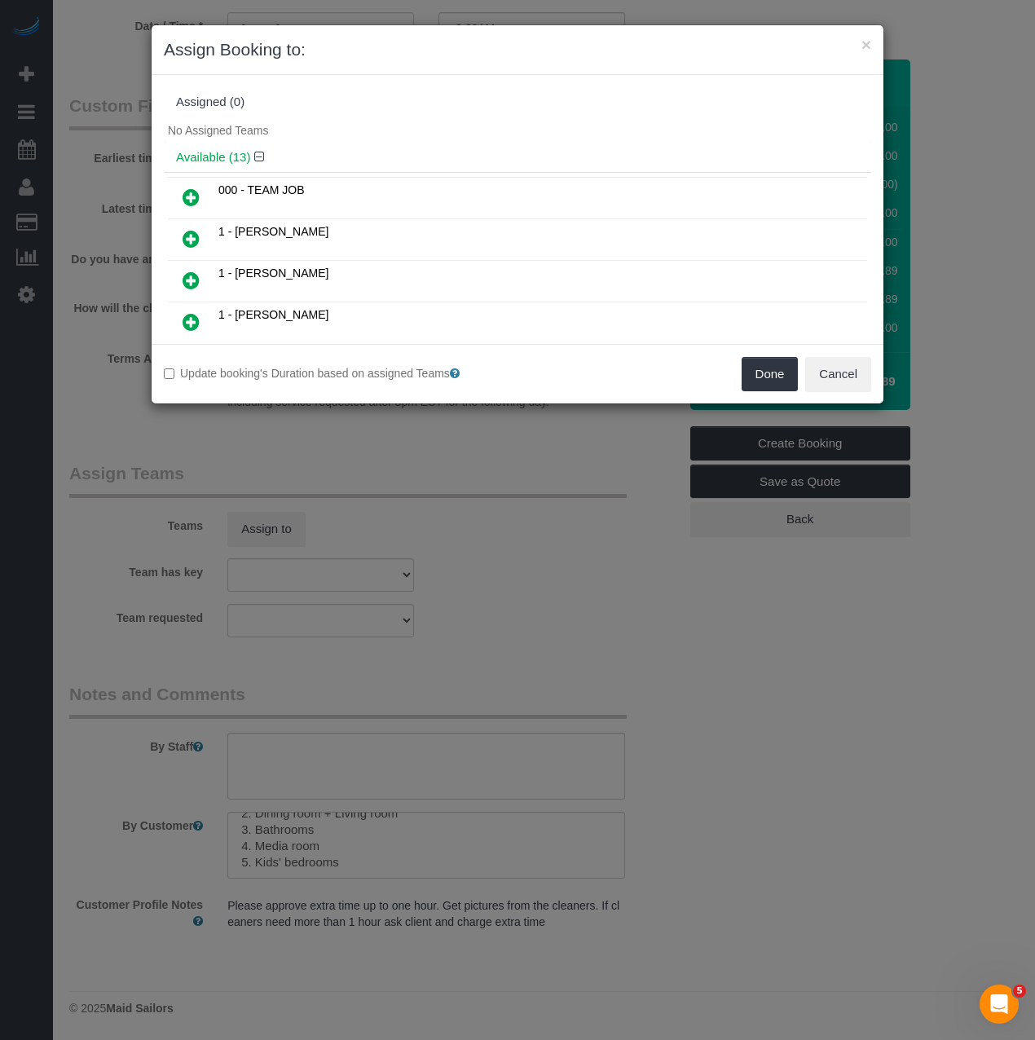
scroll to position [356, 0]
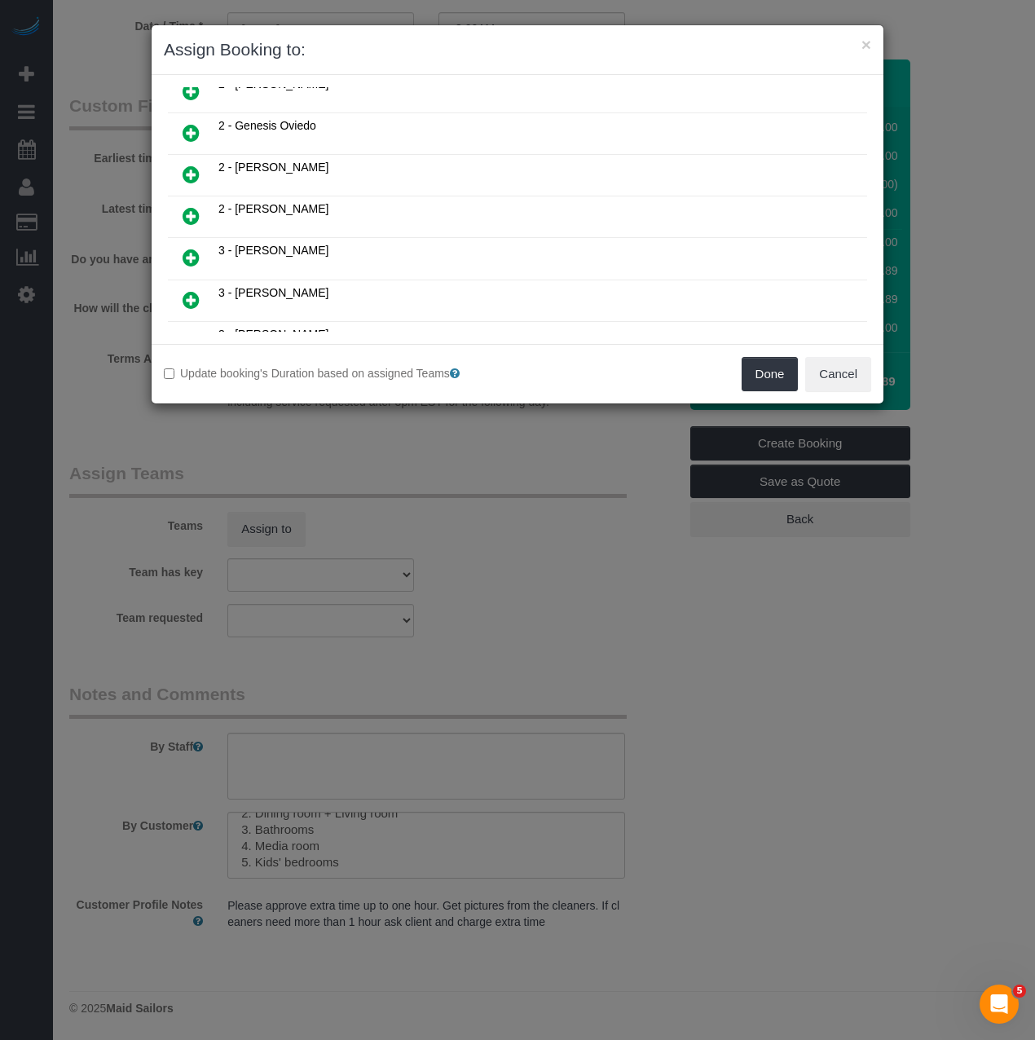
click at [182, 218] on link at bounding box center [191, 217] width 38 height 33
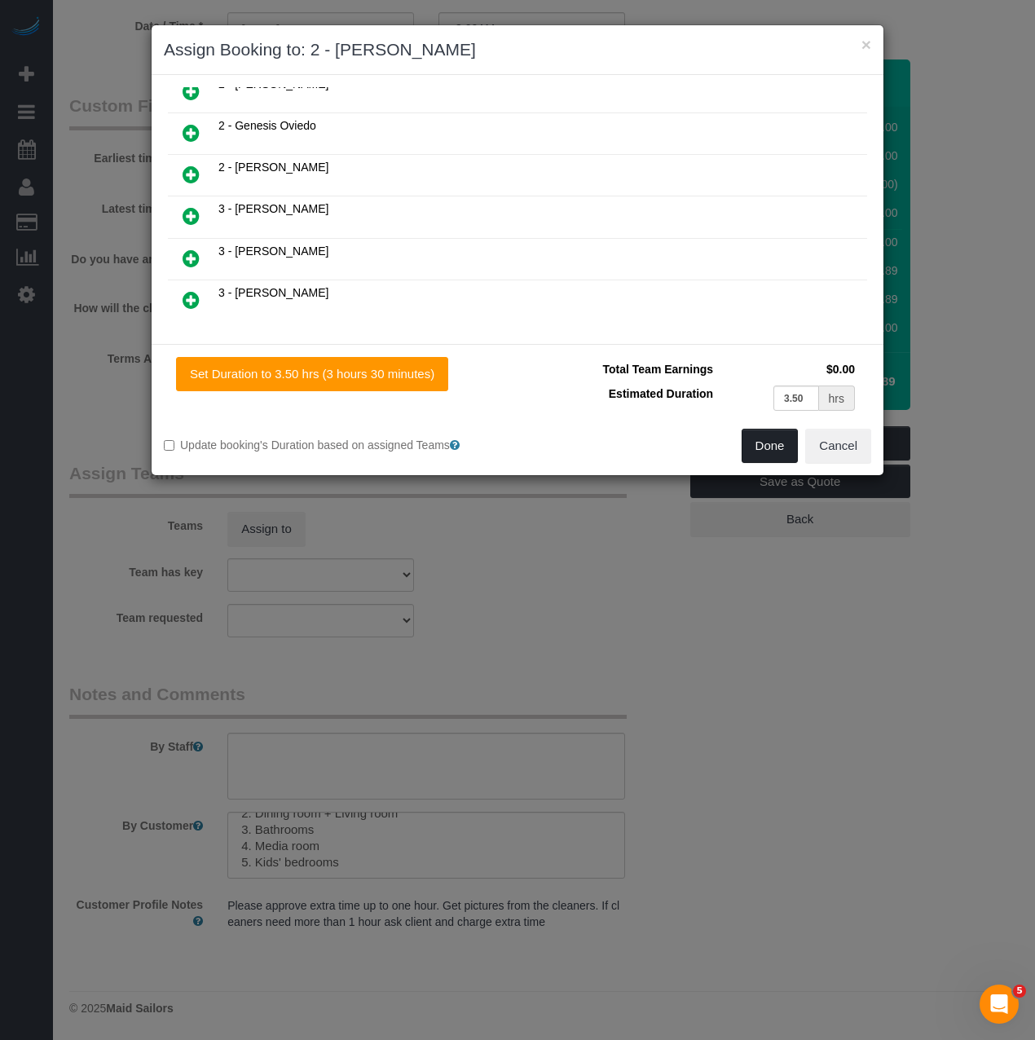
click at [776, 444] on button "Done" at bounding box center [770, 446] width 57 height 34
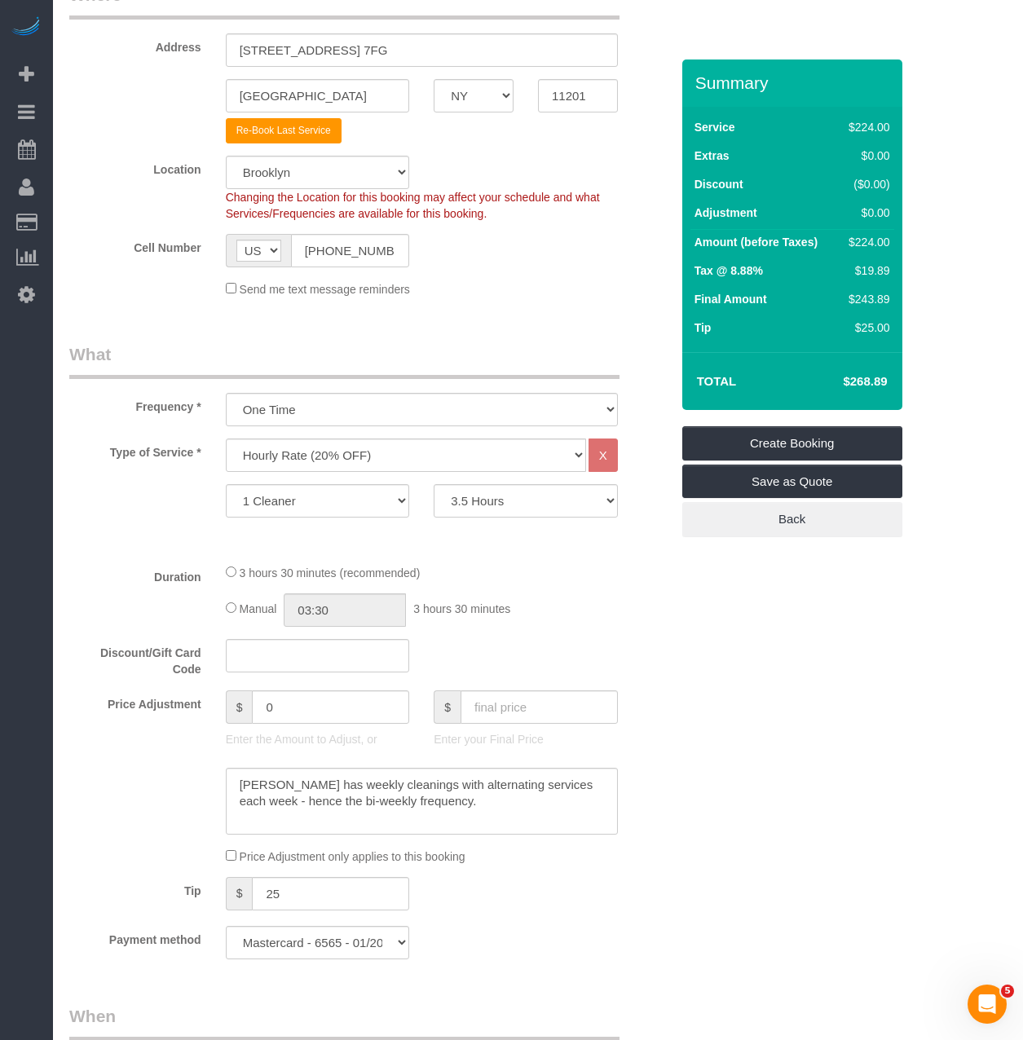
scroll to position [0, 0]
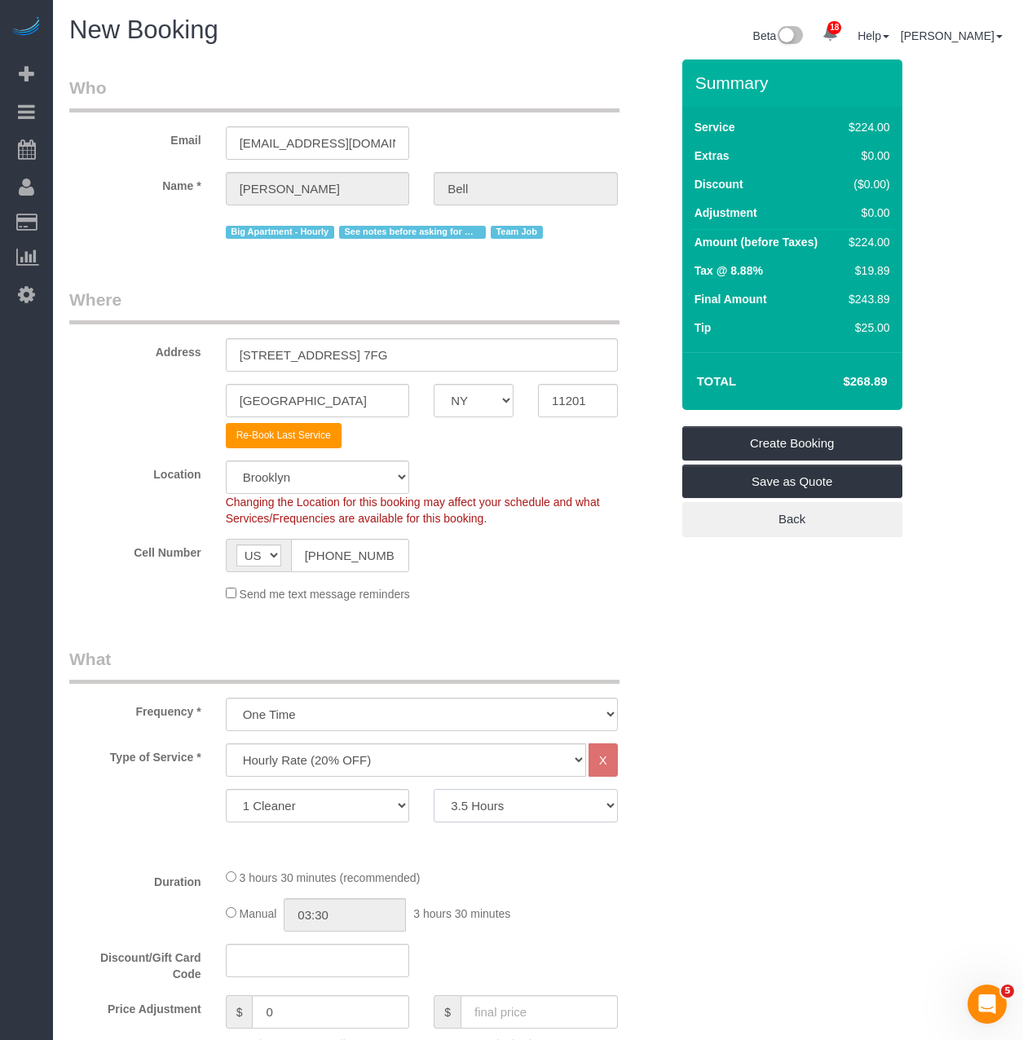
click at [496, 811] on select "1 Hour 1.5 Hour 2 Hours 2.5 Hours 3 Hours 3.5 Hours 4 Hours 4.5 Hours 5 Hours 5…" at bounding box center [526, 805] width 184 height 33
select select "180"
click at [434, 789] on select "1 Hour 1.5 Hour 2 Hours 2.5 Hours 3 Hours 3.5 Hours 4 Hours 4.5 Hours 5 Hours 5…" at bounding box center [526, 805] width 184 height 33
click at [431, 716] on select "One Time Weekly (20% Off) - 20.00% Every 2 Weeks (15% Off) - 15.00% Every 4 Wee…" at bounding box center [422, 714] width 392 height 33
select select "spot301"
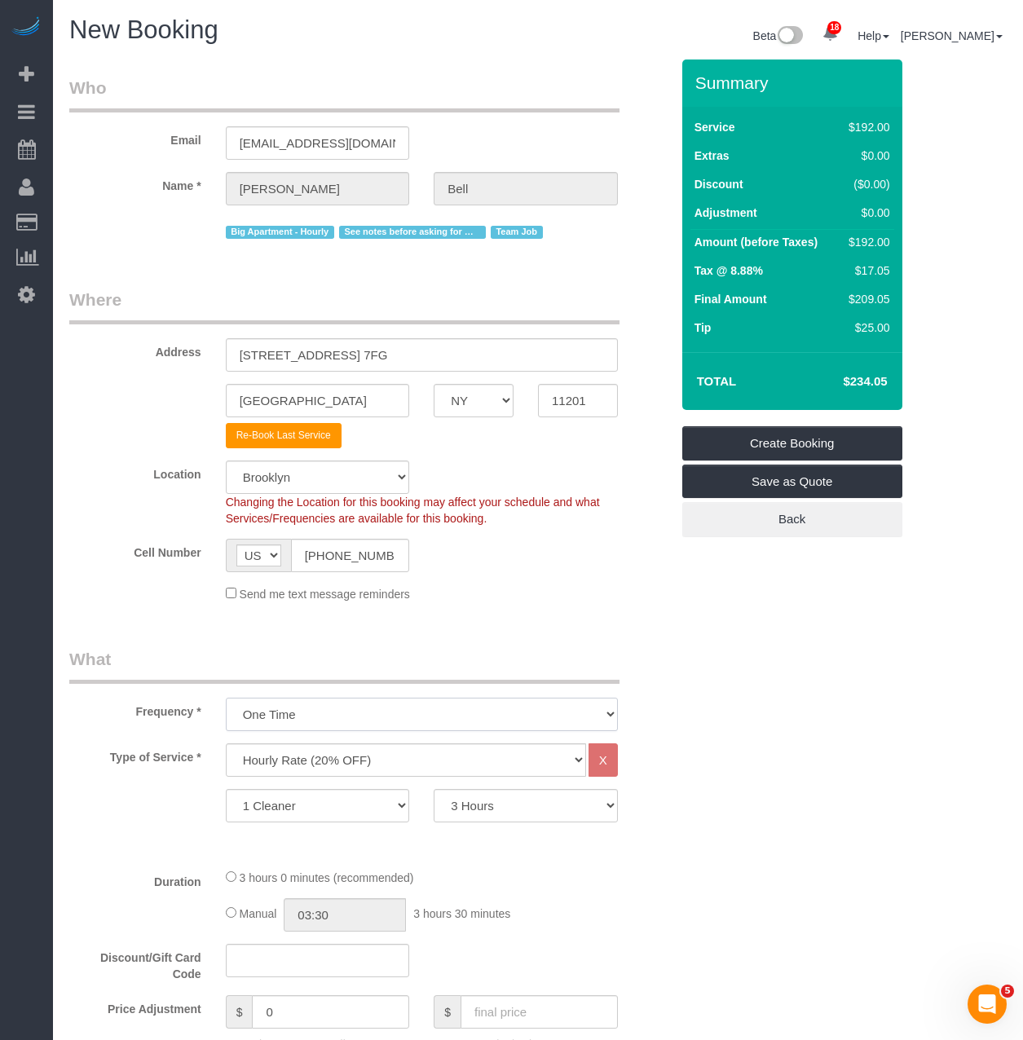
click at [226, 698] on select "One Time Weekly (20% Off) - 20.00% Every 2 Weeks (15% Off) - 15.00% Every 4 Wee…" at bounding box center [422, 714] width 392 height 33
click at [401, 752] on select "Under 1,000 sq. ft. 1,001 - 1,500 sq. ft. 1,500+ sq. ft. Custom Cleaning Office…" at bounding box center [406, 759] width 360 height 33
drag, startPoint x: 169, startPoint y: 618, endPoint x: 187, endPoint y: 630, distance: 22.4
click at [246, 705] on select "One Time Weekly (20% Off) - 20.00% Every 2 Weeks (15% Off) - 15.00% Every 4 Wee…" at bounding box center [422, 714] width 392 height 33
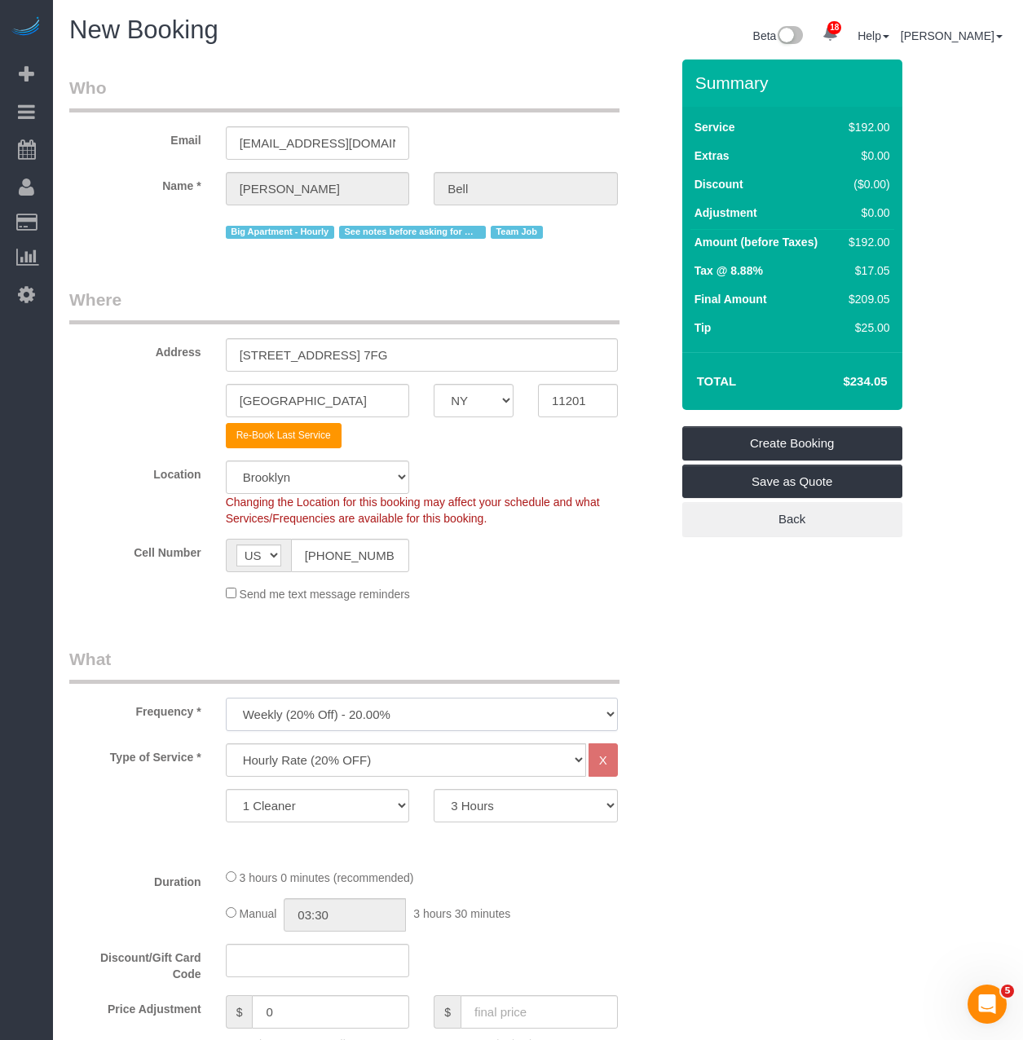
click at [226, 698] on select "One Time Weekly (20% Off) - 20.00% Every 2 Weeks (15% Off) - 15.00% Every 4 Wee…" at bounding box center [422, 714] width 392 height 33
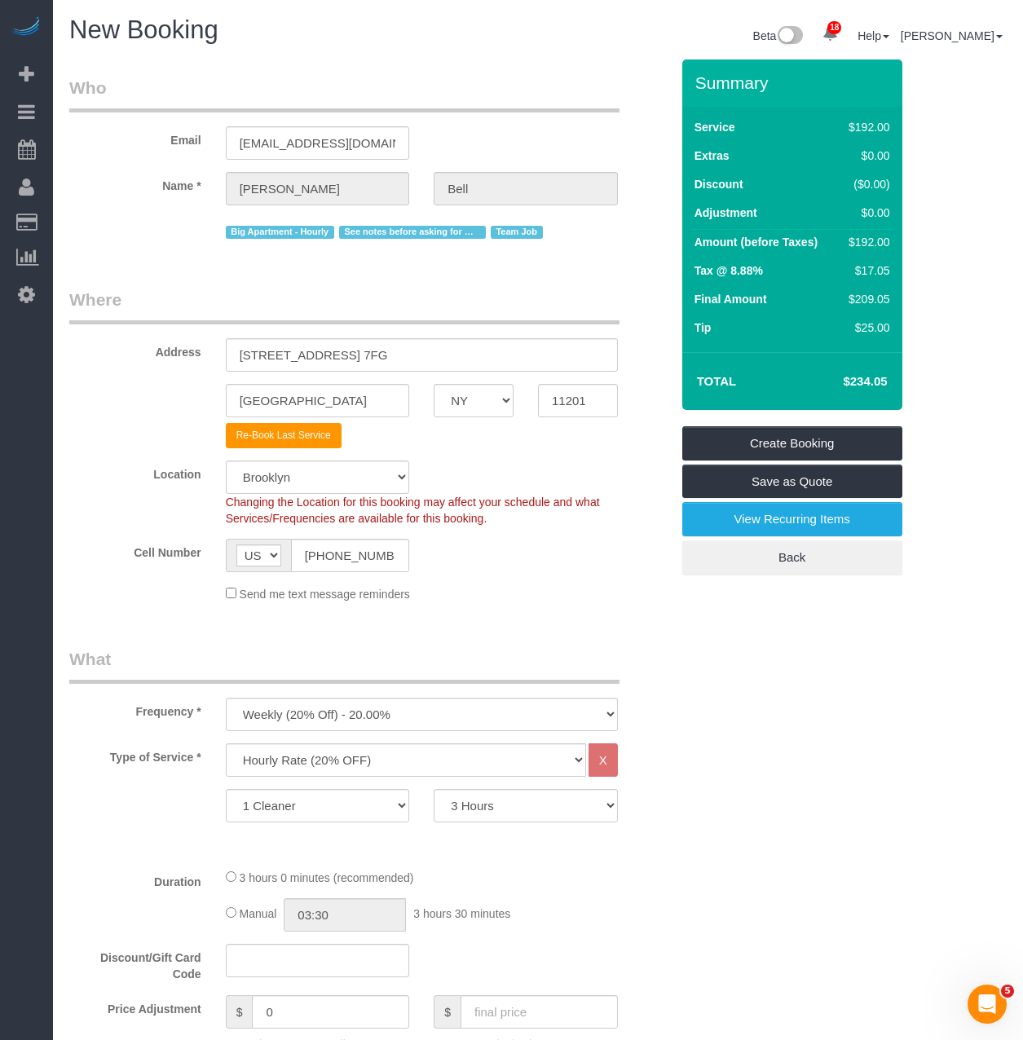
click at [859, 385] on h4 "$234.05" at bounding box center [840, 382] width 93 height 14
copy h4 "234.05"
click at [378, 730] on select "One Time Weekly (20% Off) - 20.00% Every 2 Weeks (15% Off) - 15.00% Every 4 Wee…" at bounding box center [422, 714] width 392 height 33
select select "object:2835"
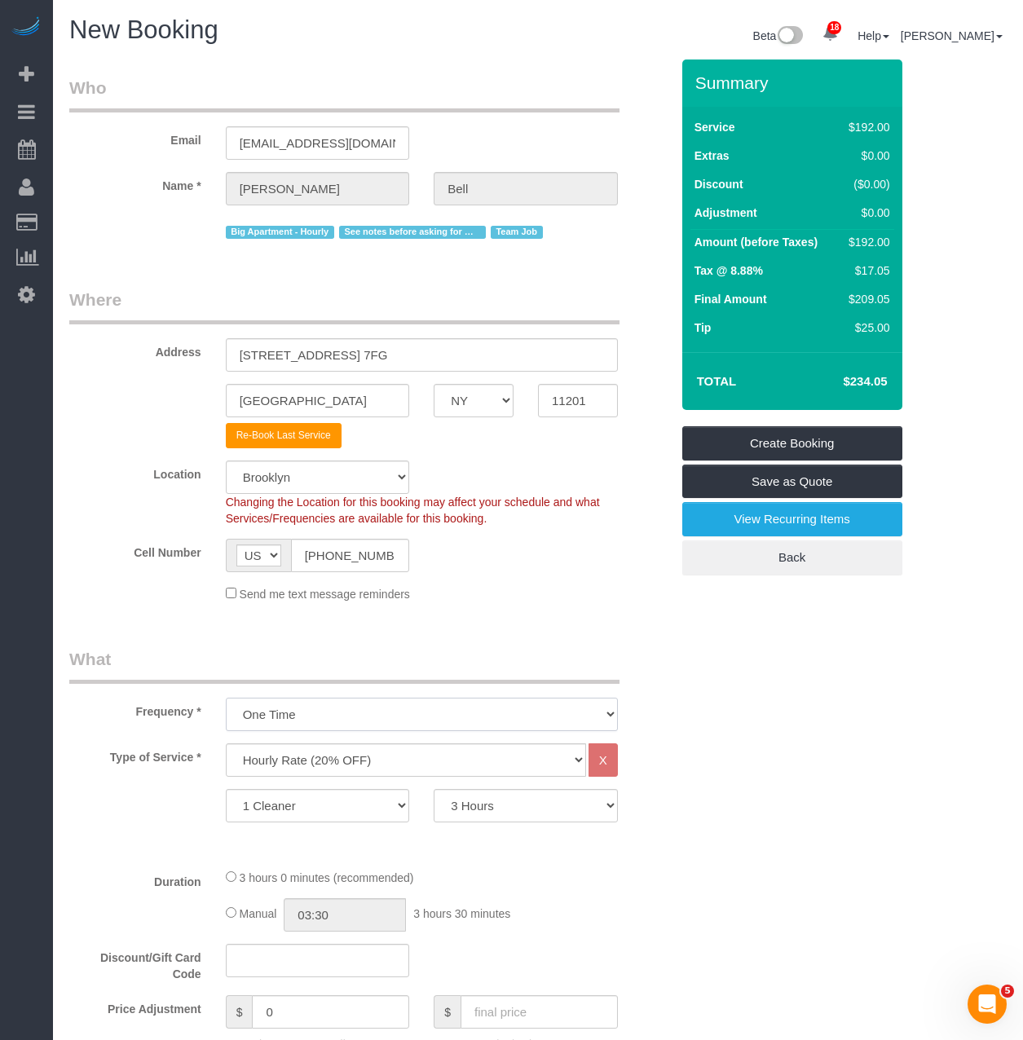
click at [226, 698] on select "One Time Weekly (20% Off) - 20.00% Every 2 Weeks (15% Off) - 15.00% Every 4 Wee…" at bounding box center [422, 714] width 392 height 33
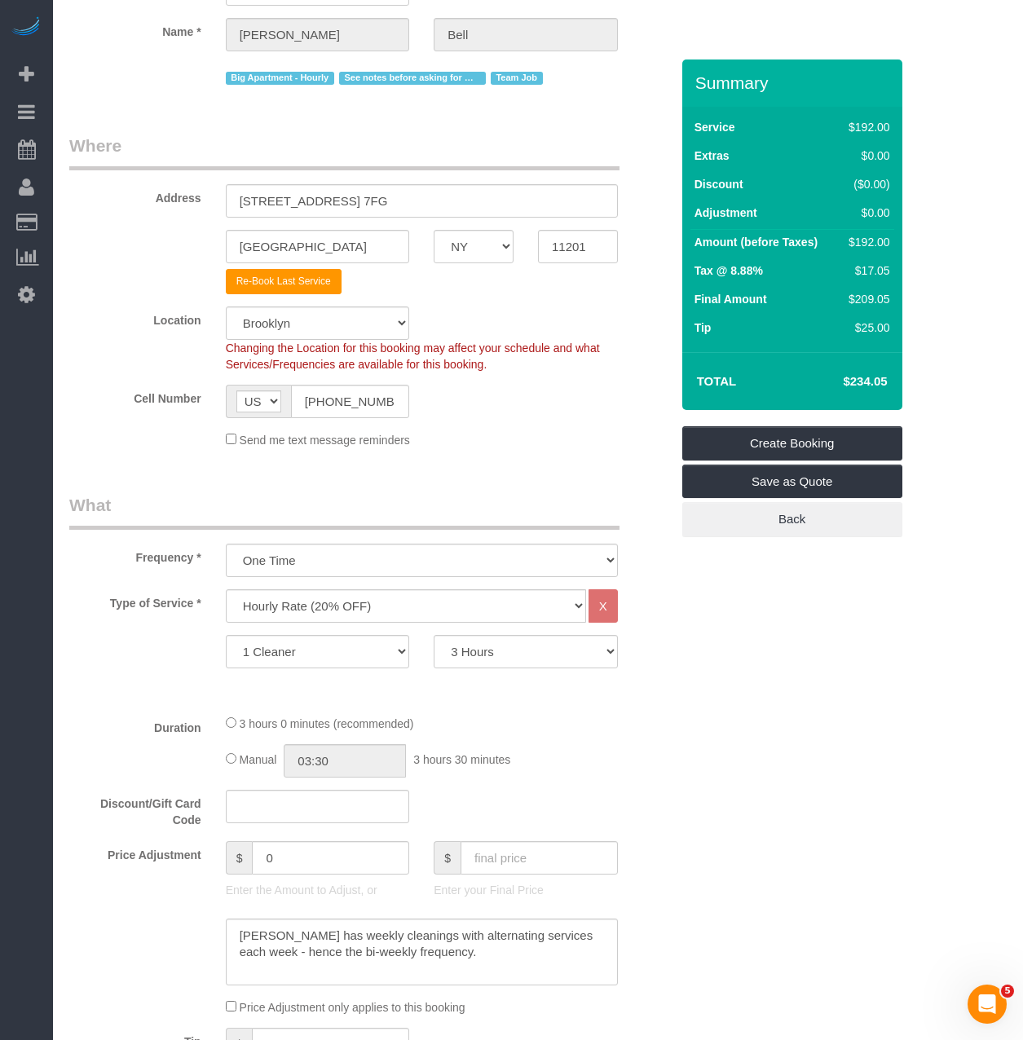
scroll to position [163, 0]
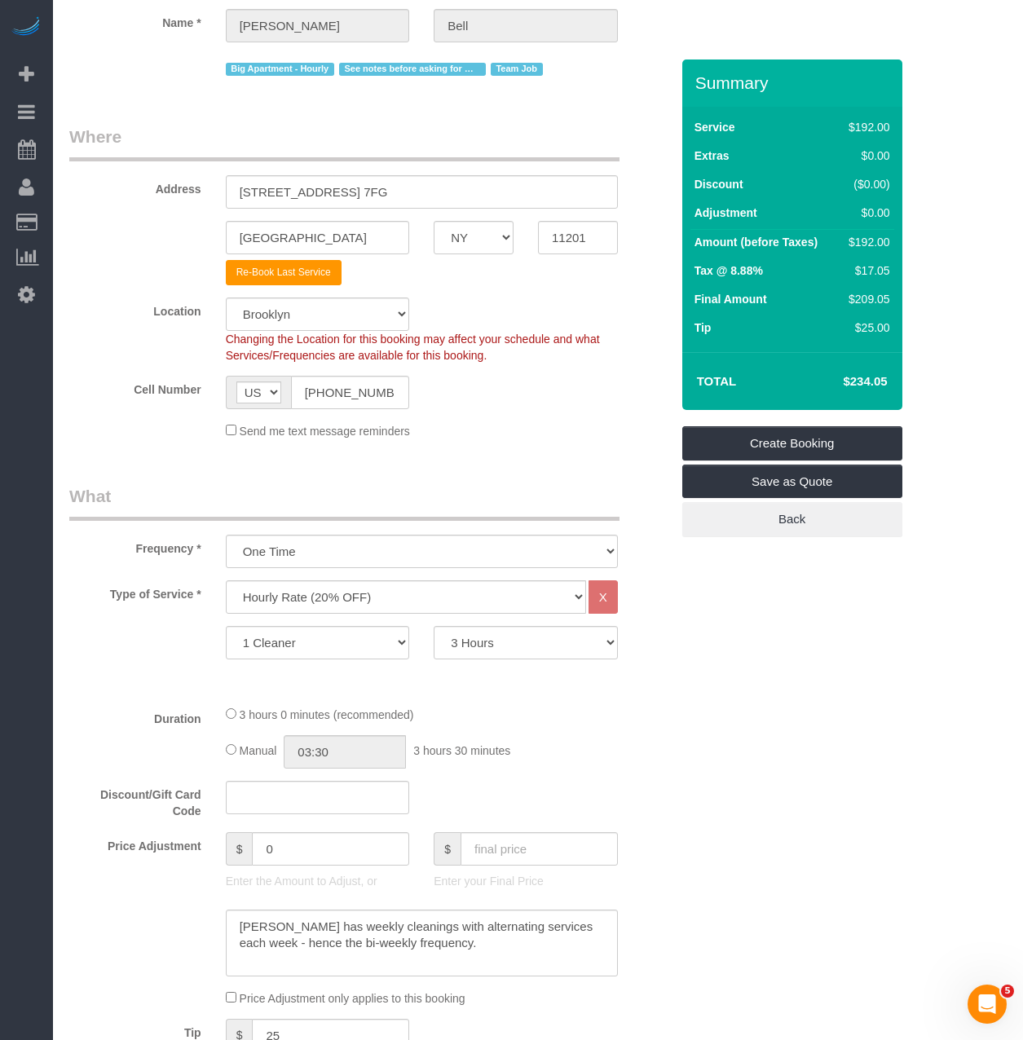
click at [450, 479] on div "Who Email michelledwbell@gmail.com Name * Michelle Bell Big Apartment - Hourly …" at bounding box center [369, 1050] width 625 height 2308
click at [359, 593] on select "Under 1,000 sq. ft. 1,001 - 1,500 sq. ft. 1,500+ sq. ft. Custom Cleaning Office…" at bounding box center [406, 596] width 360 height 33
select select "216"
click at [226, 580] on select "Under 1,000 sq. ft. 1,001 - 1,500 sq. ft. 1,500+ sq. ft. Custom Cleaning Office…" at bounding box center [406, 596] width 360 height 33
select select "? string:undefined ?"
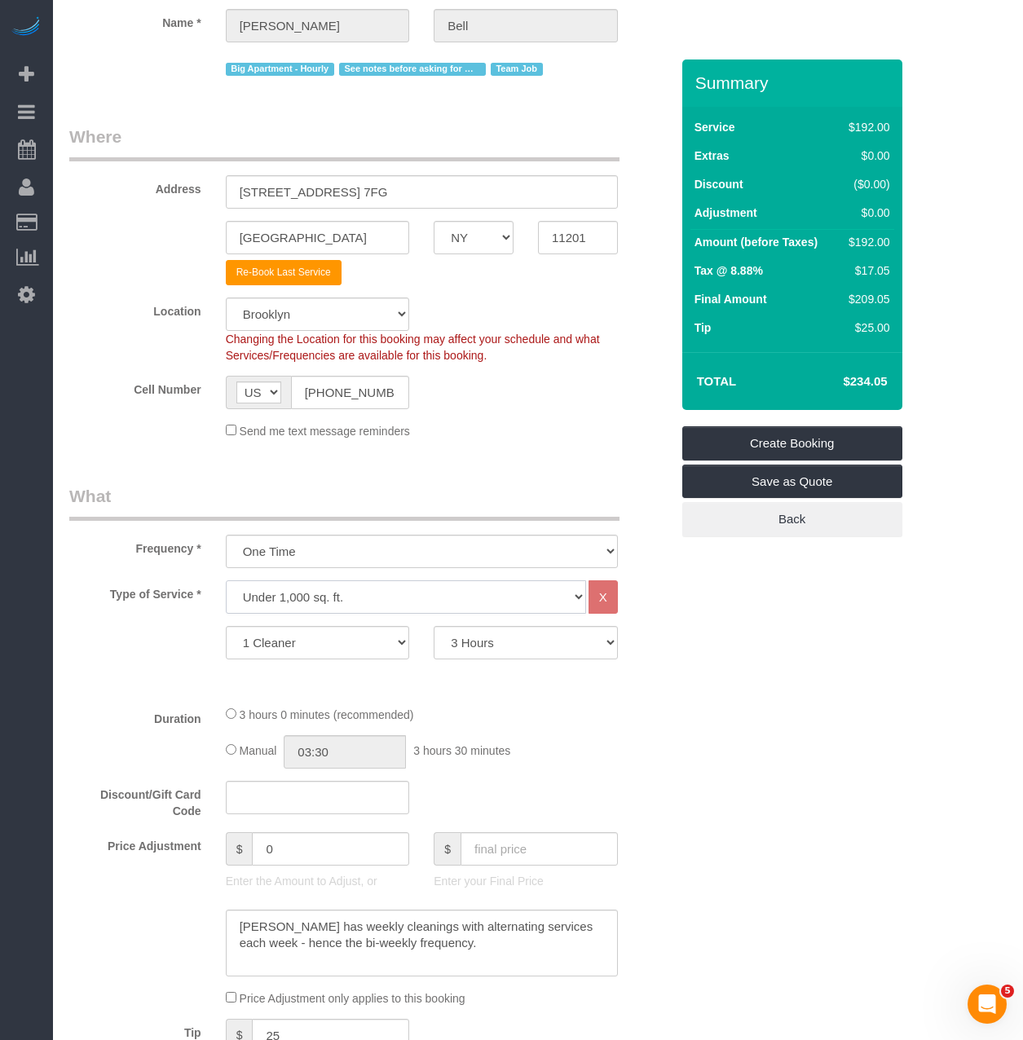
select select "? string:undefined ?"
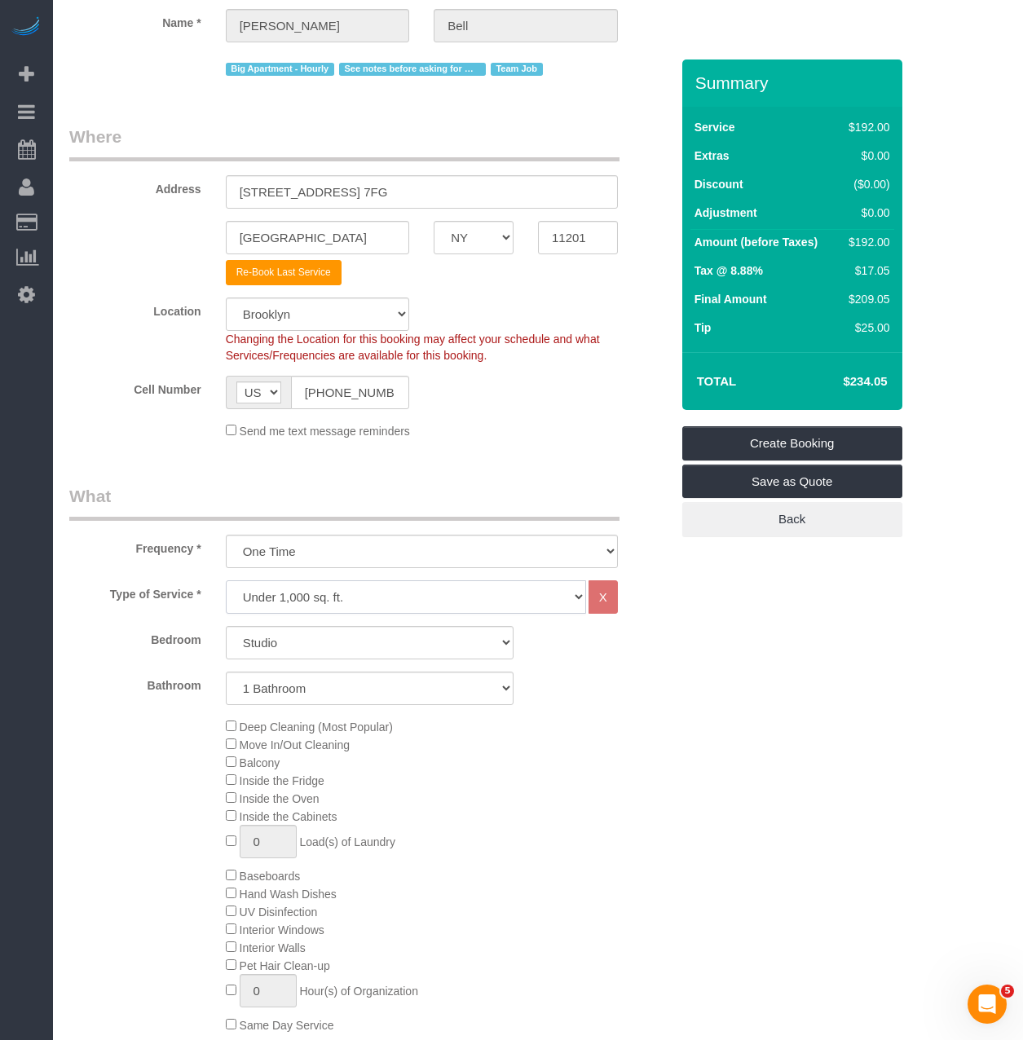
click at [353, 593] on select "Under 1,000 sq. ft. 1,001 - 1,500 sq. ft. 1,500+ sq. ft. Custom Cleaning Office…" at bounding box center [406, 596] width 360 height 33
select select "308"
click at [226, 580] on select "Under 1,000 sq. ft. 1,001 - 1,500 sq. ft. 1,500+ sq. ft. Custom Cleaning Office…" at bounding box center [406, 596] width 360 height 33
select select "1"
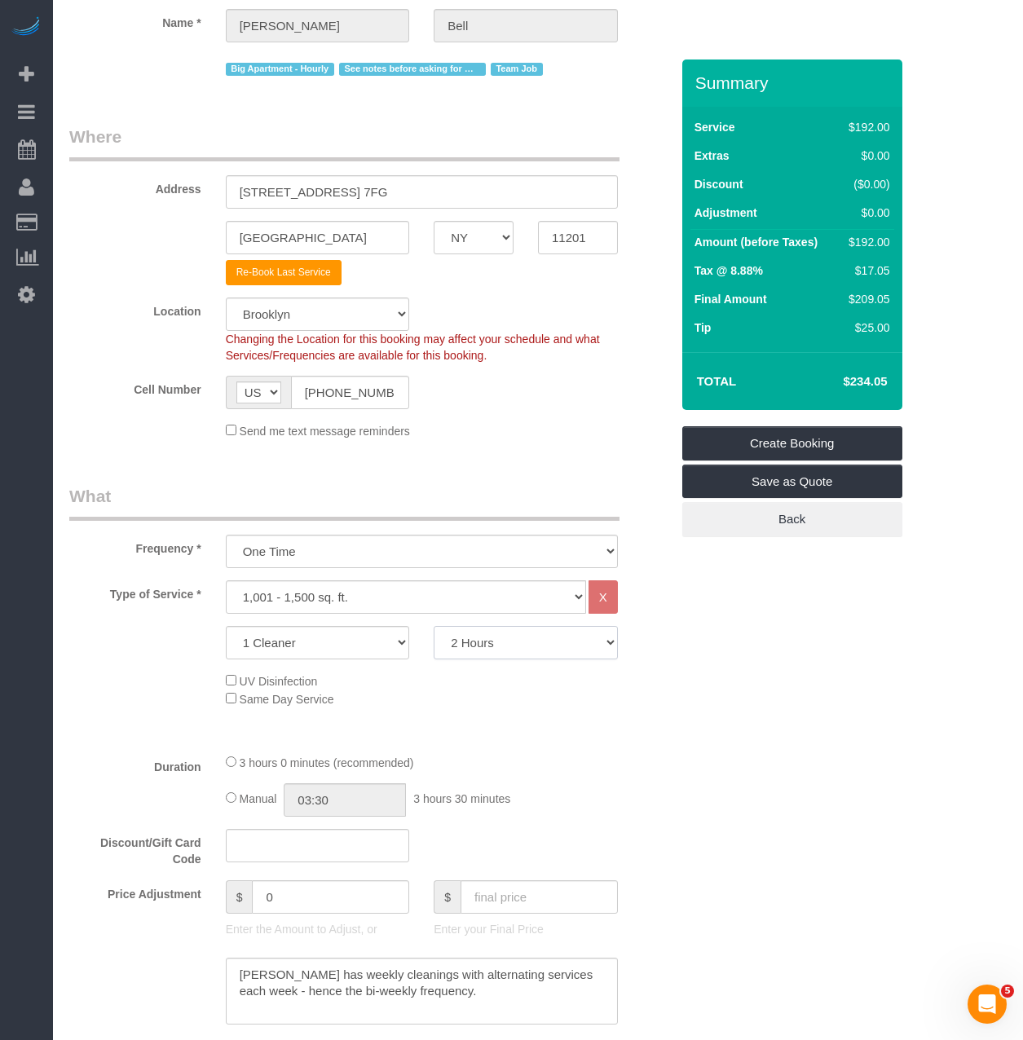
click at [466, 643] on select "2 Hours 2.5 Hours 3 Hours 3.5 Hours 4 Hours 4.5 Hours 5 Hours 5.5 Hours 6 Hours…" at bounding box center [526, 642] width 184 height 33
select select "180"
click at [434, 626] on select "2 Hours 2.5 Hours 3 Hours 3.5 Hours 4 Hours 4.5 Hours 5 Hours 5.5 Hours 6 Hours…" at bounding box center [526, 642] width 184 height 33
select select "spot361"
select select "spot421"
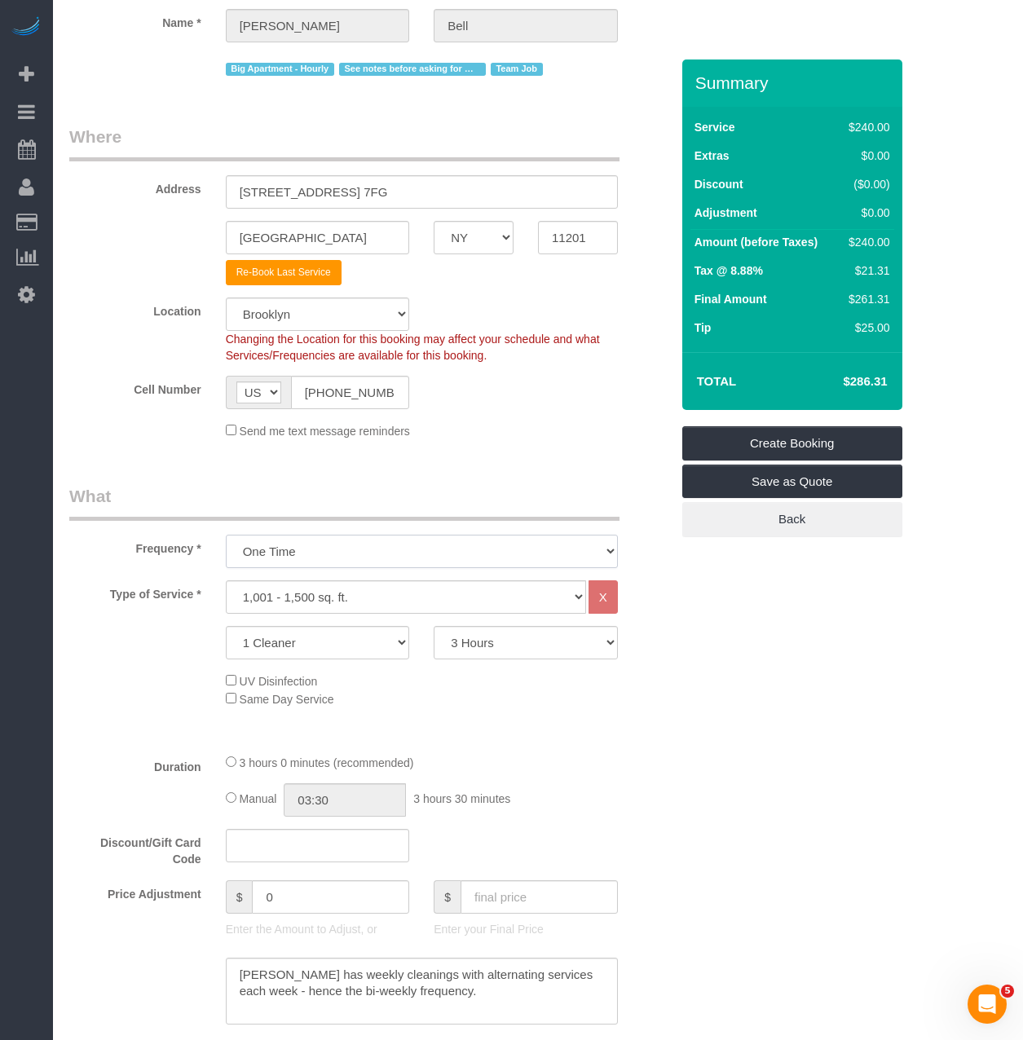
click at [377, 552] on select "One Time Weekly (20% Off) - 20.00% Every 2 Weeks (15% Off) - 15.00% Every 4 Wee…" at bounding box center [422, 551] width 392 height 33
click at [226, 535] on select "One Time Weekly (20% Off) - 20.00% Every 2 Weeks (15% Off) - 15.00% Every 4 Wee…" at bounding box center [422, 551] width 392 height 33
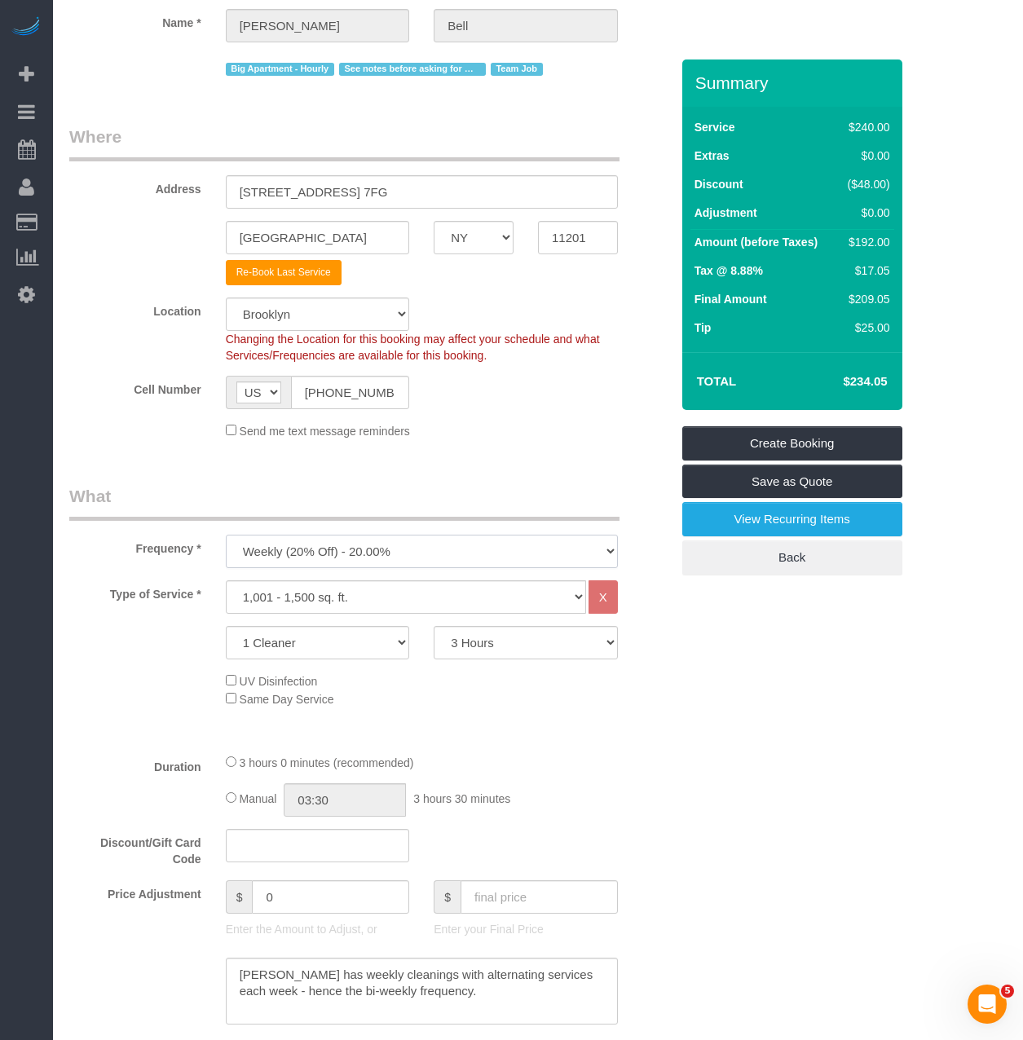
click at [346, 545] on select "One Time Weekly (20% Off) - 20.00% Every 2 Weeks (15% Off) - 15.00% Every 4 Wee…" at bounding box center [422, 551] width 392 height 33
select select "object:2835"
click at [226, 535] on select "One Time Weekly (20% Off) - 20.00% Every 2 Weeks (15% Off) - 15.00% Every 4 Wee…" at bounding box center [422, 551] width 392 height 33
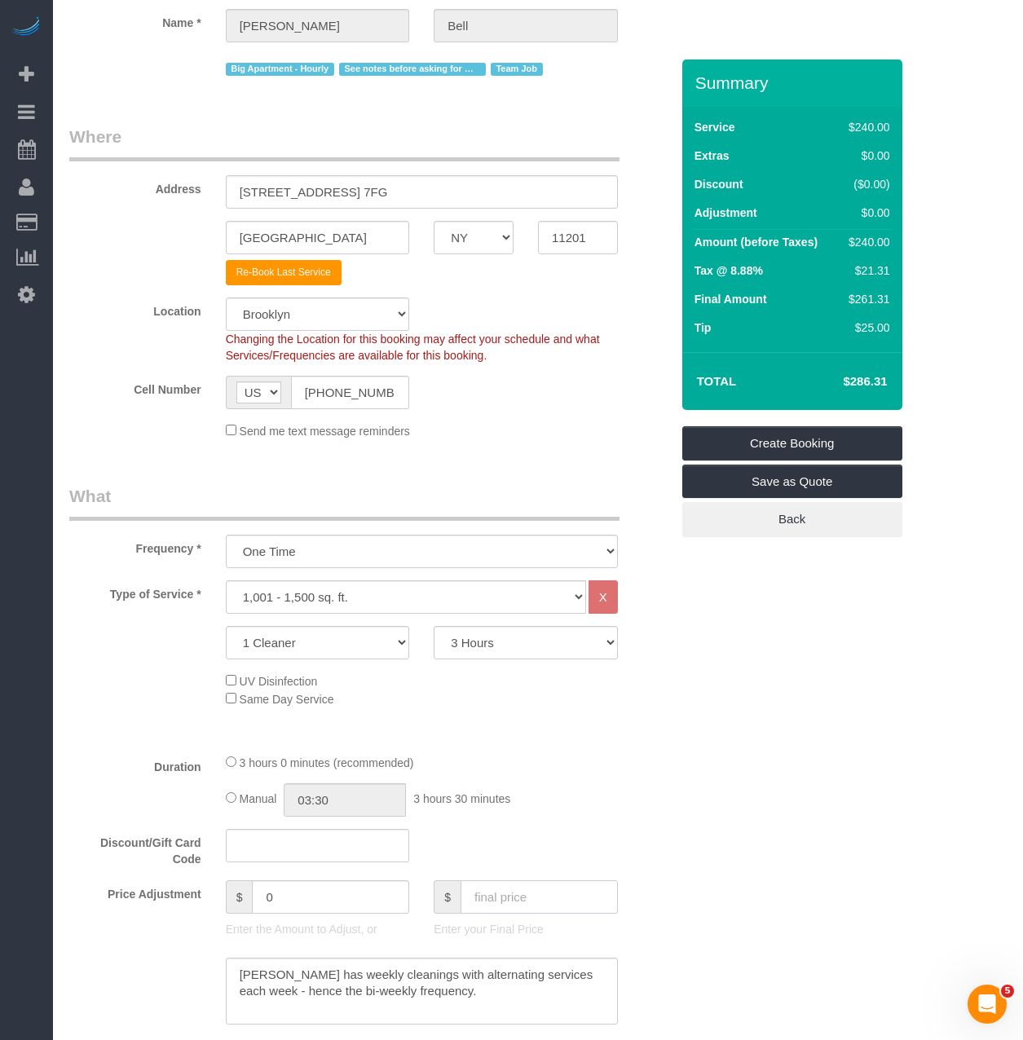
click at [518, 889] on input "text" at bounding box center [539, 896] width 157 height 33
paste input "234.05"
type input "234.05"
type input "-48"
click at [549, 836] on div "Discount/Gift Card Code" at bounding box center [369, 848] width 625 height 39
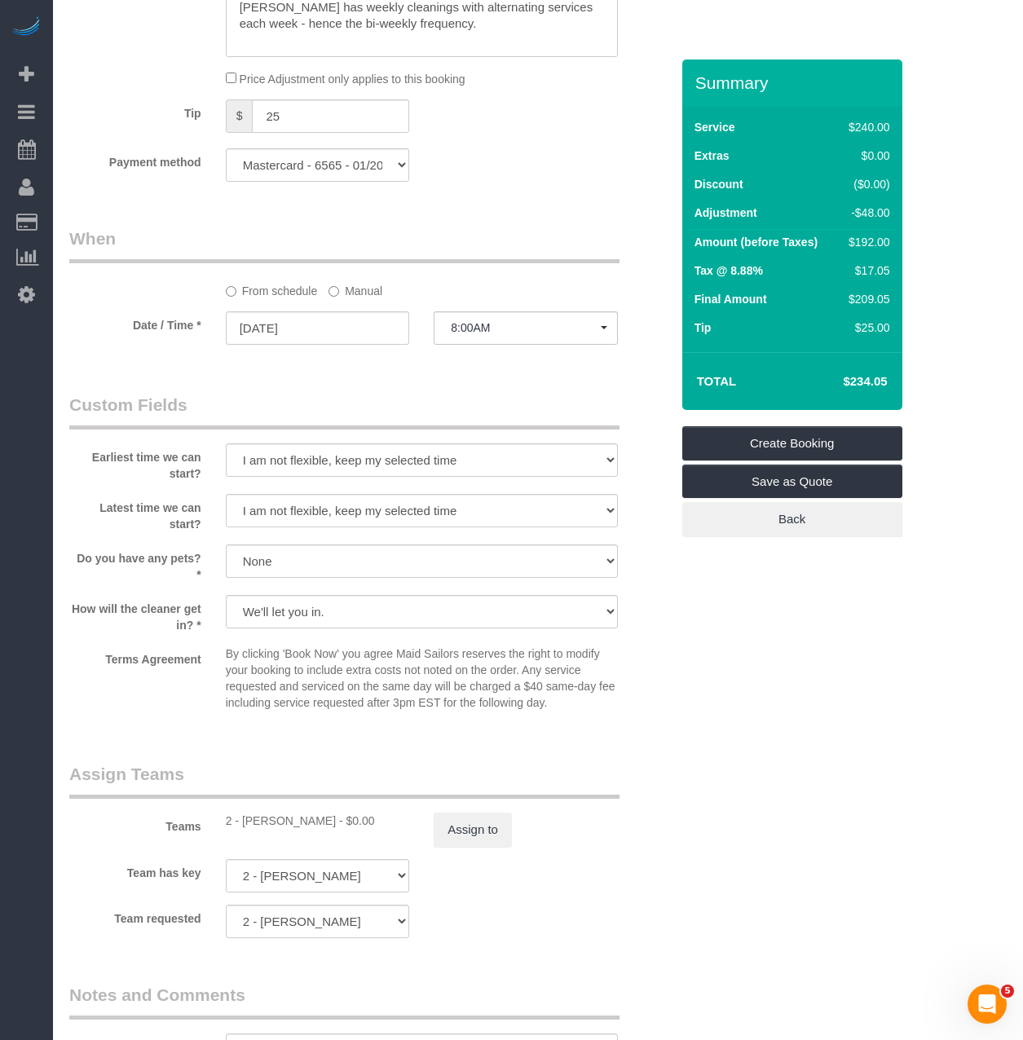
scroll to position [1141, 0]
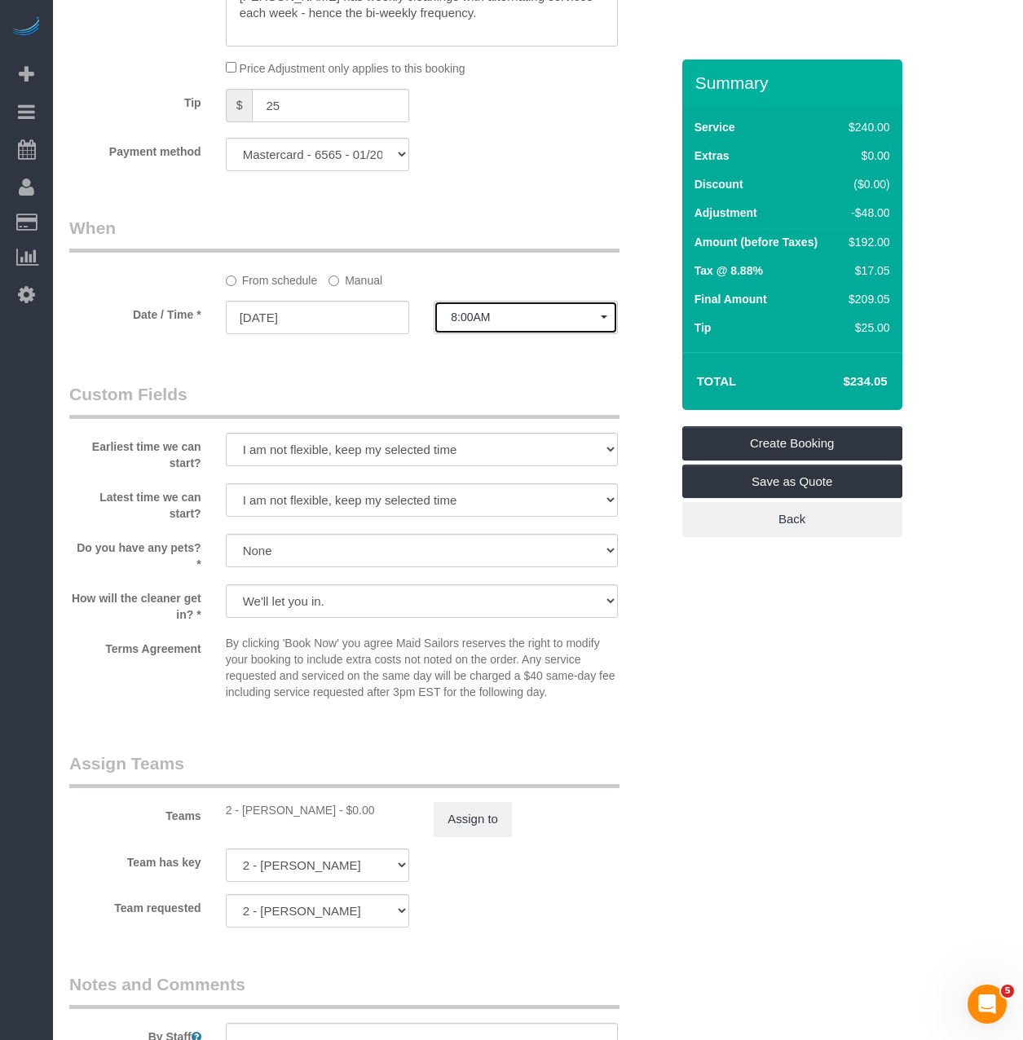
click at [507, 317] on span "8:00AM" at bounding box center [526, 317] width 150 height 13
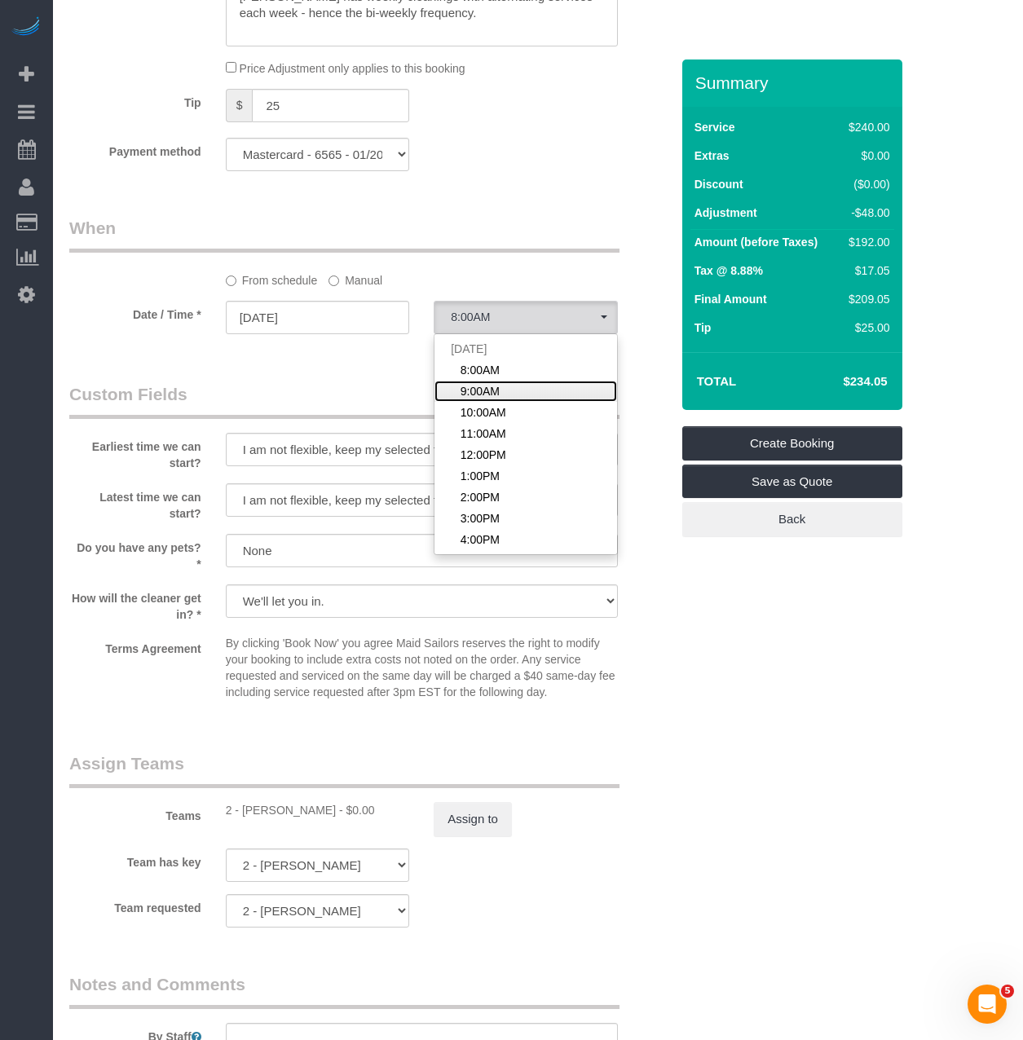
click at [478, 393] on span "9:00AM" at bounding box center [480, 391] width 39 height 16
select select "spot422"
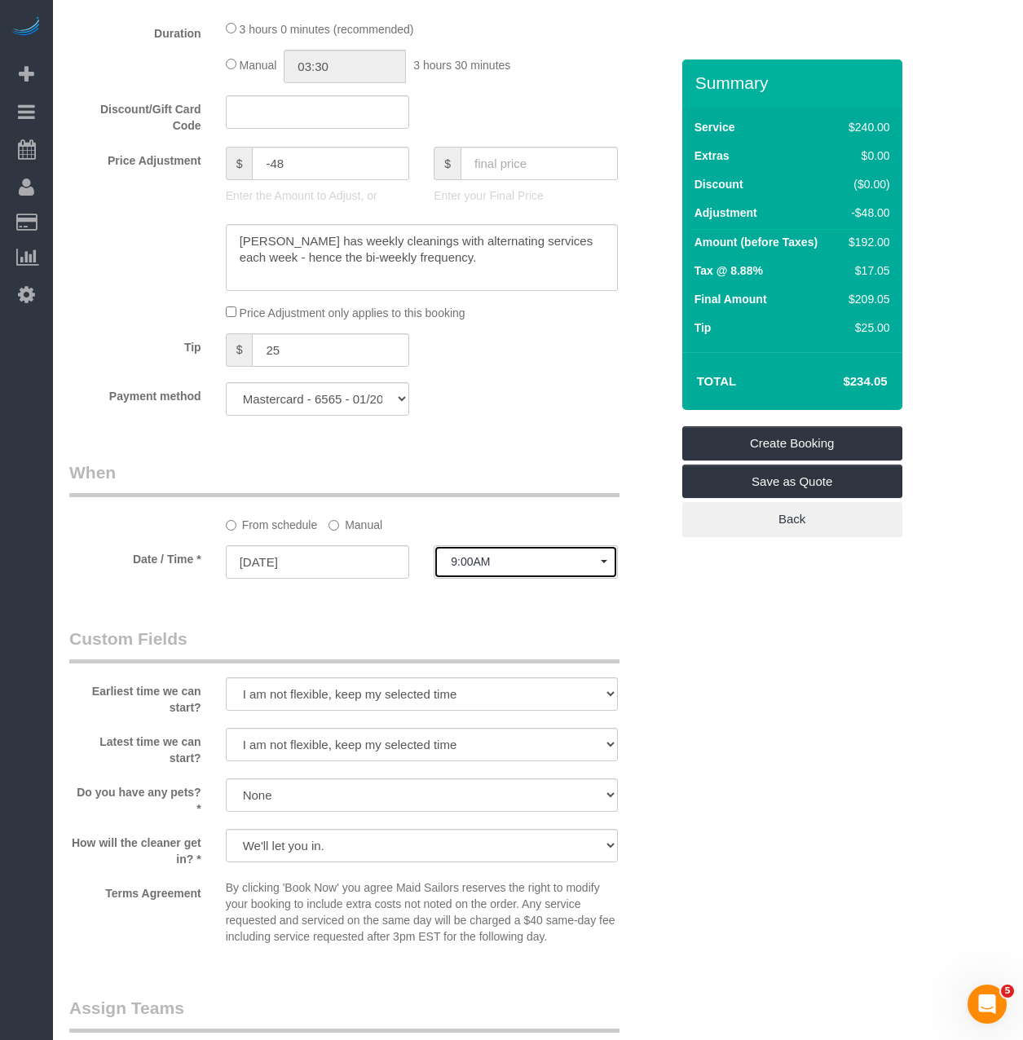
scroll to position [535, 0]
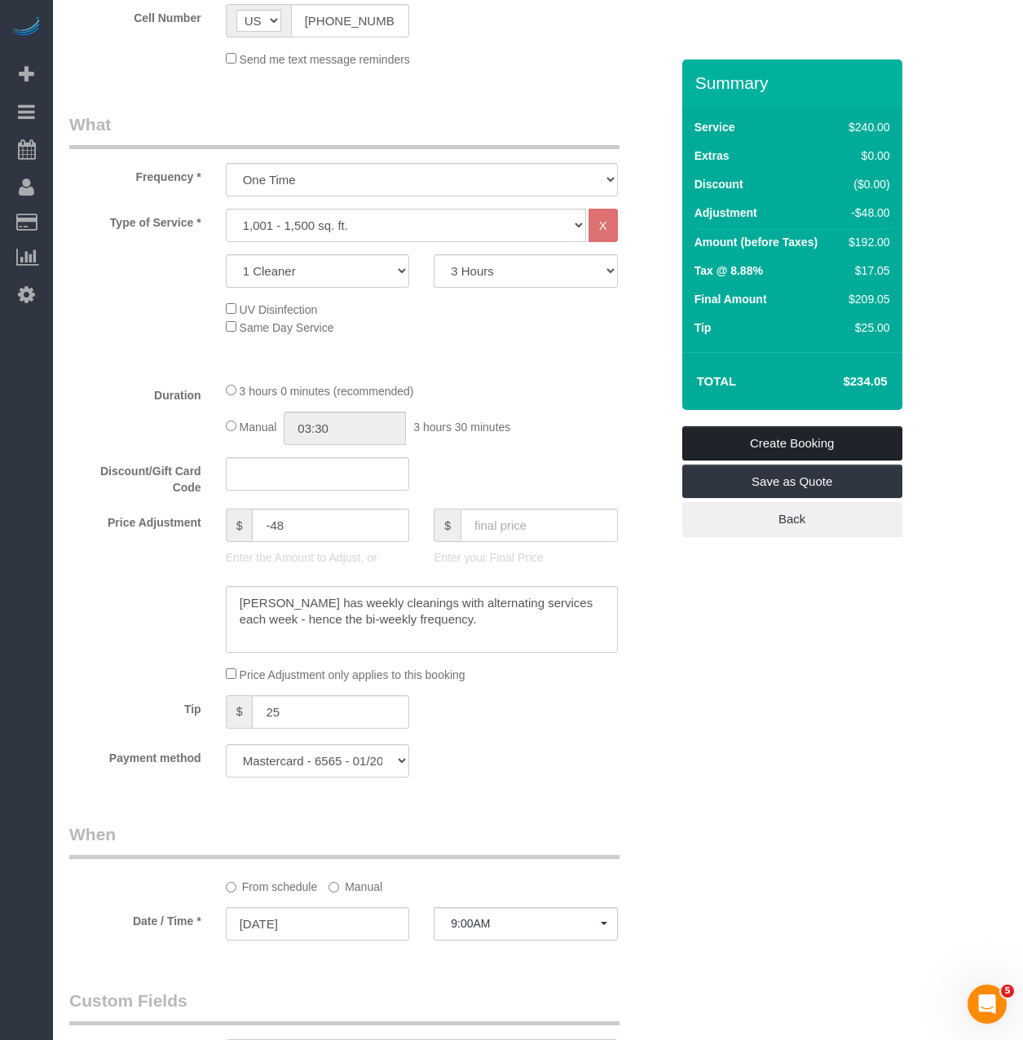
click at [770, 443] on link "Create Booking" at bounding box center [792, 443] width 220 height 34
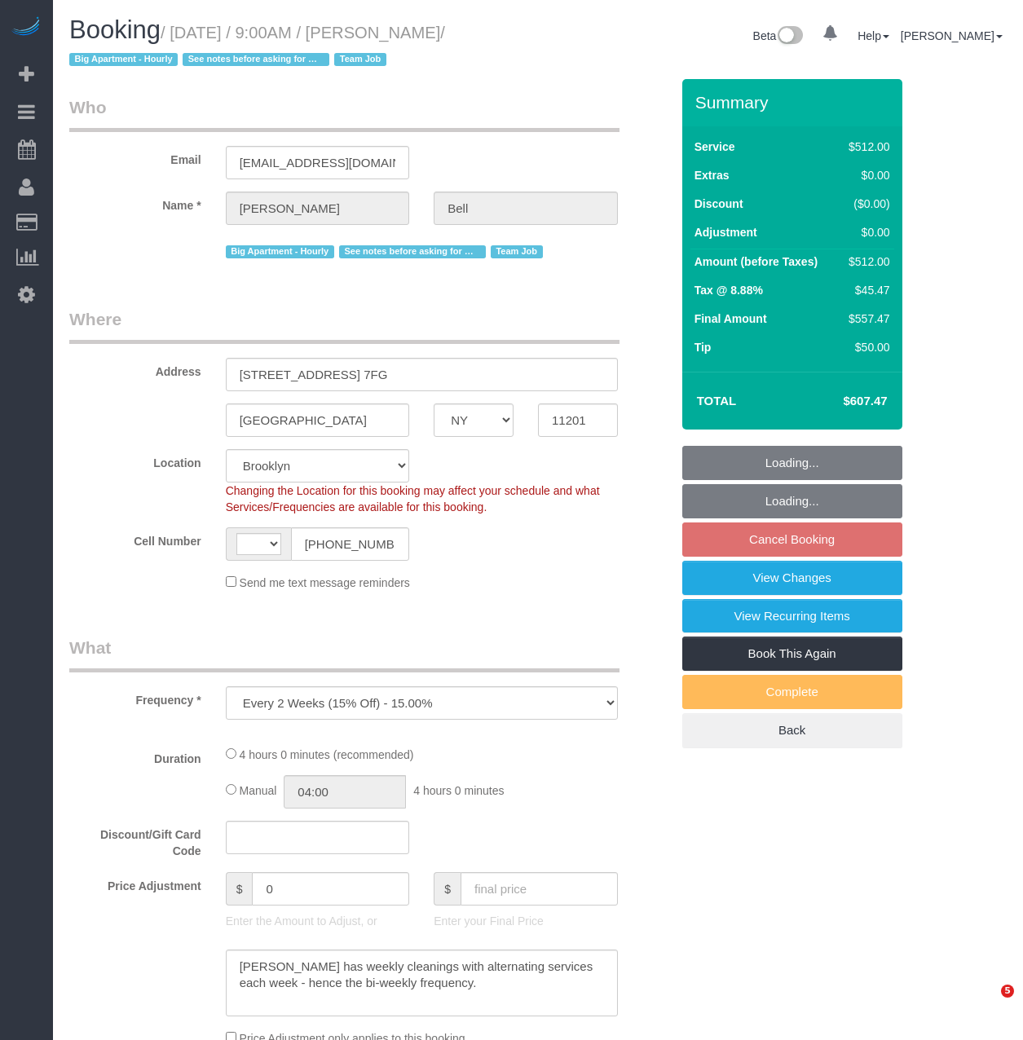
select select "NY"
select select "string:stripe-pm_1KXFUA4VGloSiKo7ffajs4Qi"
select select "object:497"
select select "string:[GEOGRAPHIC_DATA]"
select select "spot2"
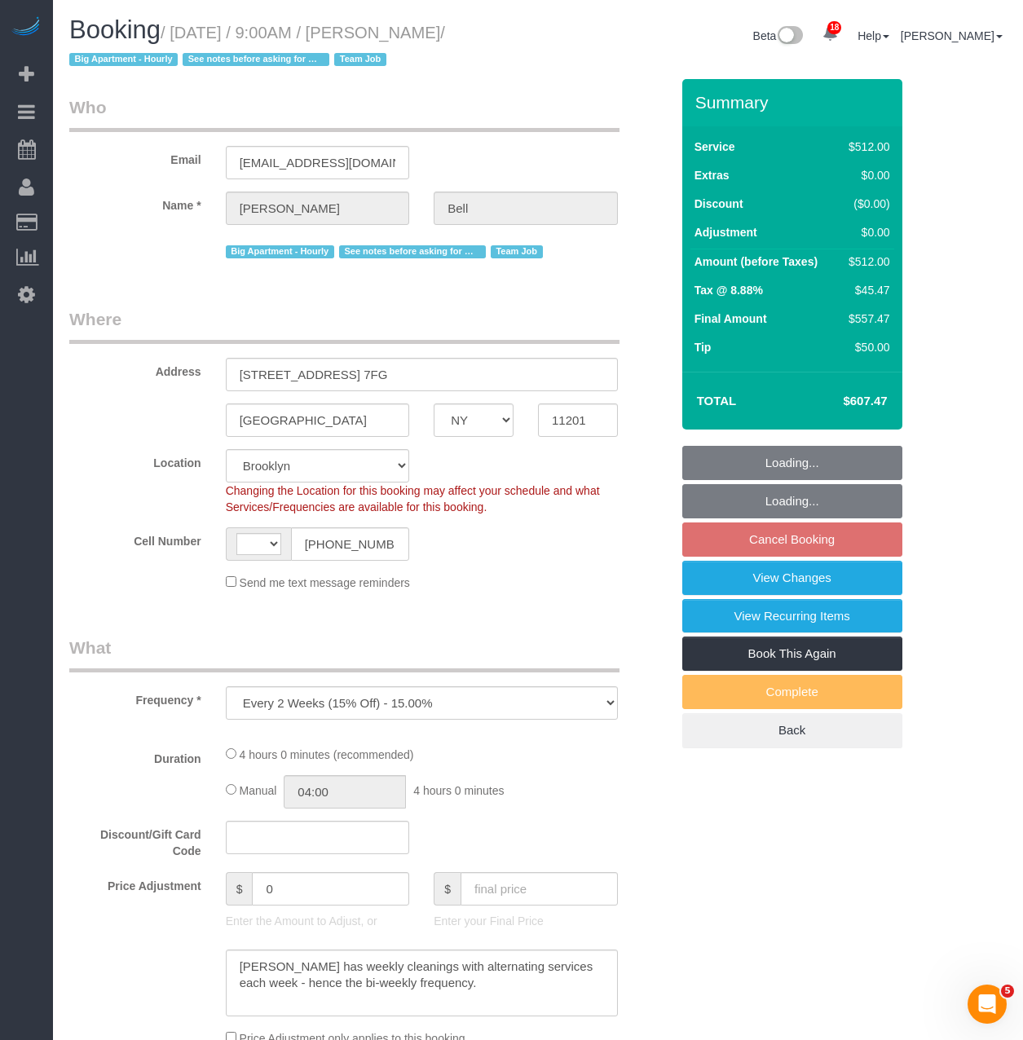
select select "number:89"
select select "number:90"
select select "number:15"
select select "number:5"
select select "2"
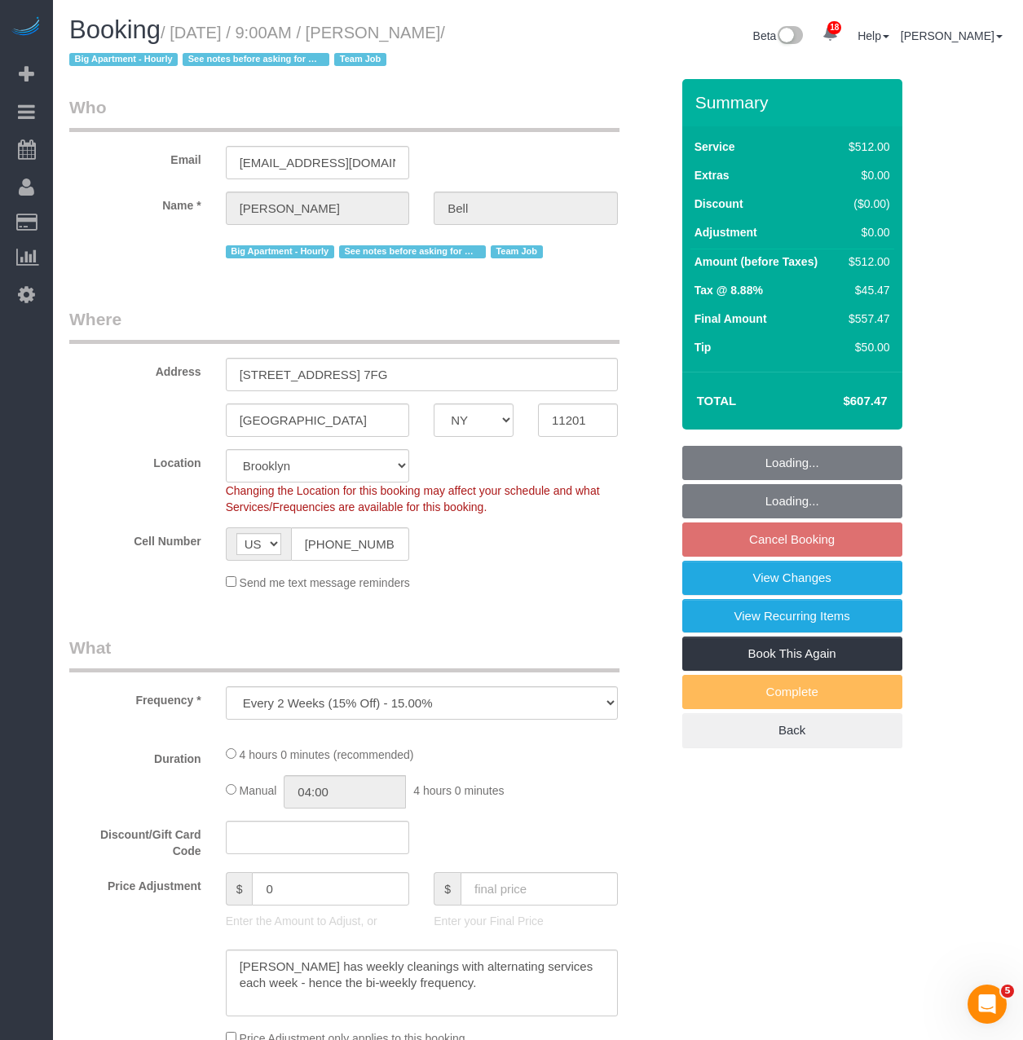
select select "240"
